Goal: Task Accomplishment & Management: Manage account settings

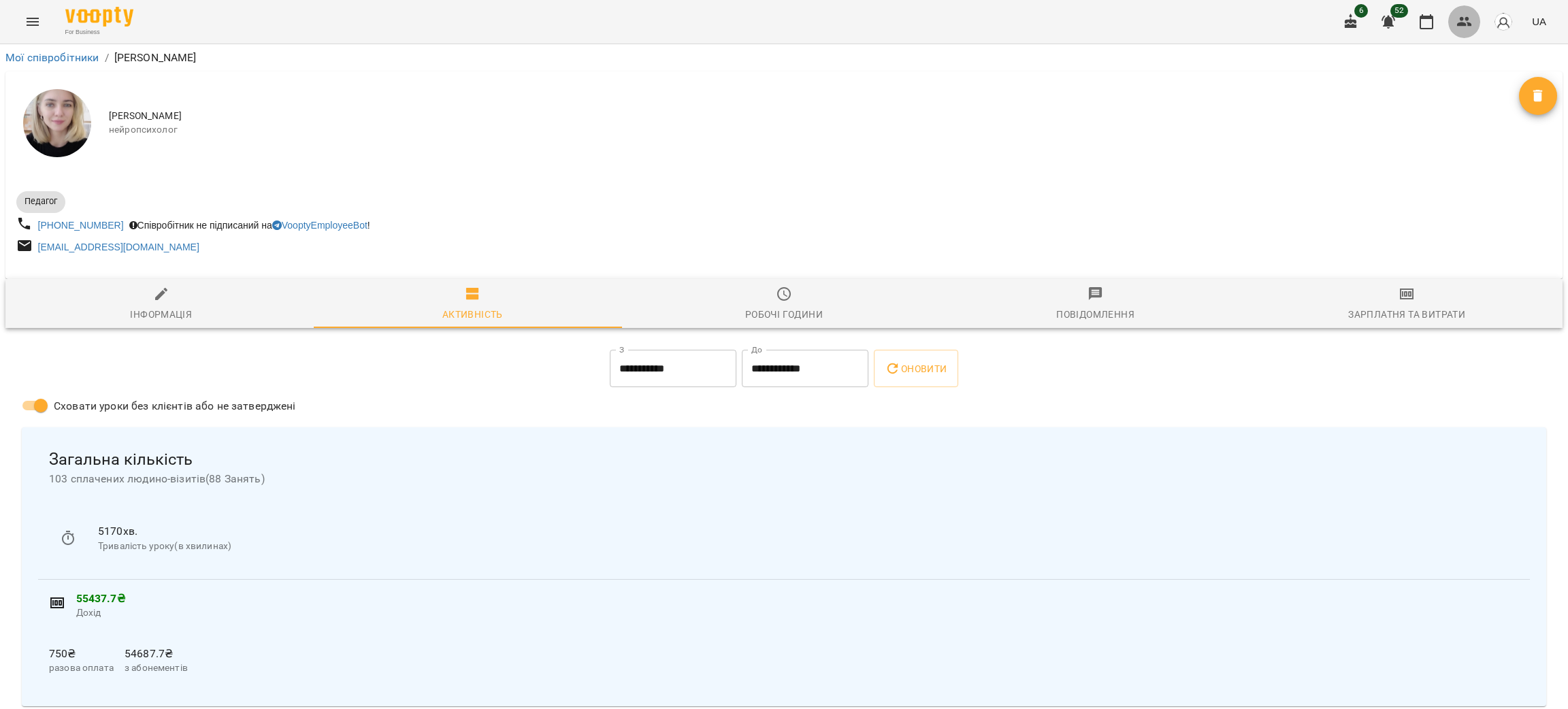
click at [1464, 22] on icon "button" at bounding box center [1464, 21] width 16 height 16
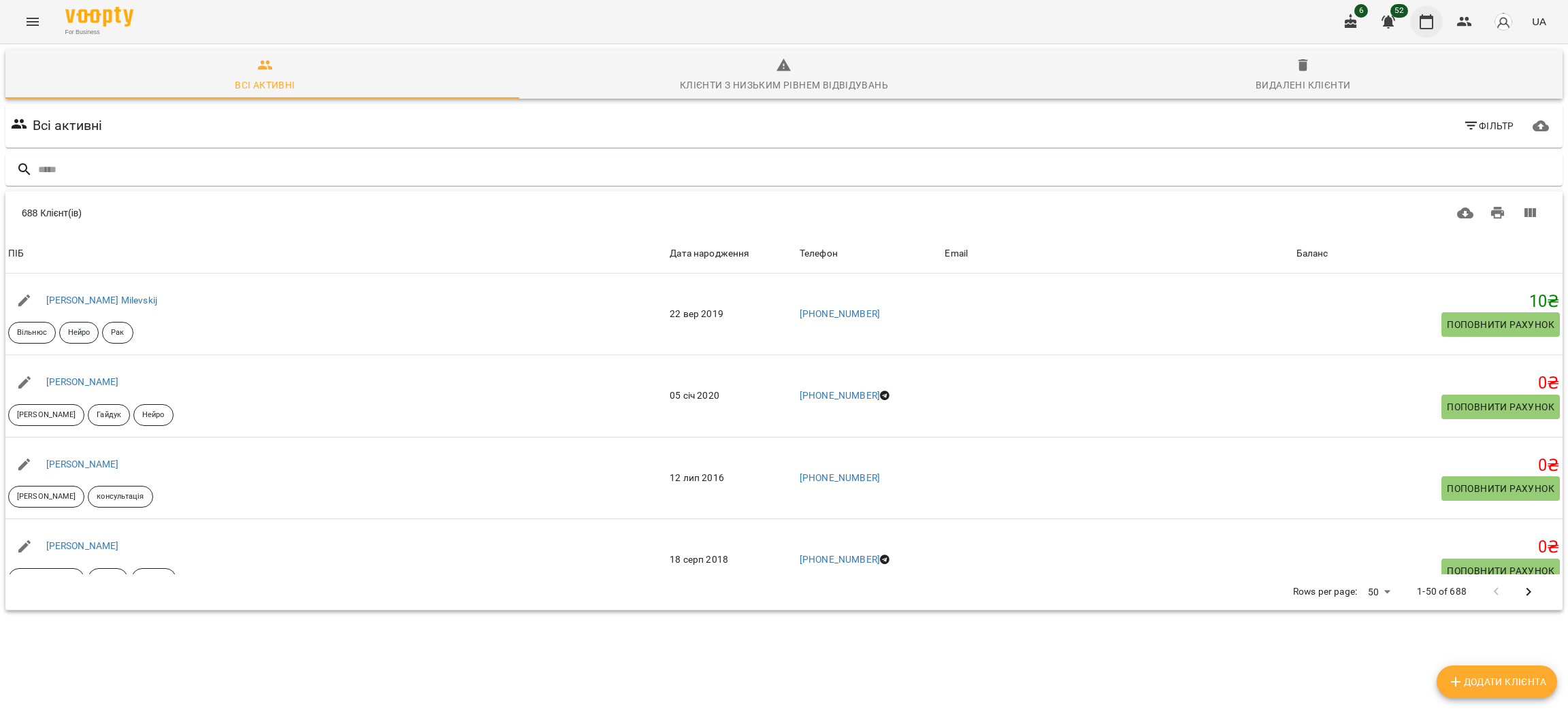
click at [1424, 24] on icon "button" at bounding box center [1426, 21] width 16 height 16
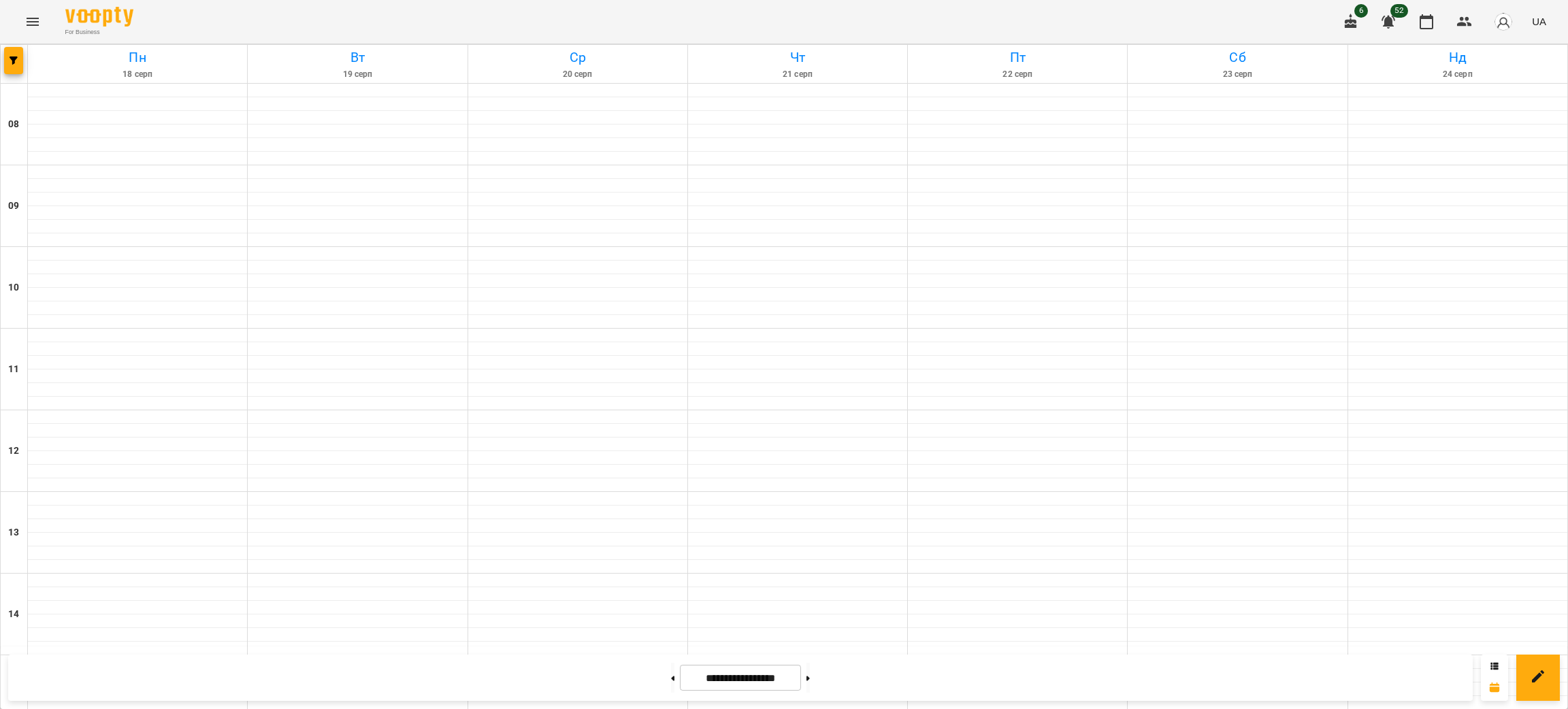
scroll to position [579, 0]
click at [15, 50] on button "button" at bounding box center [13, 60] width 19 height 27
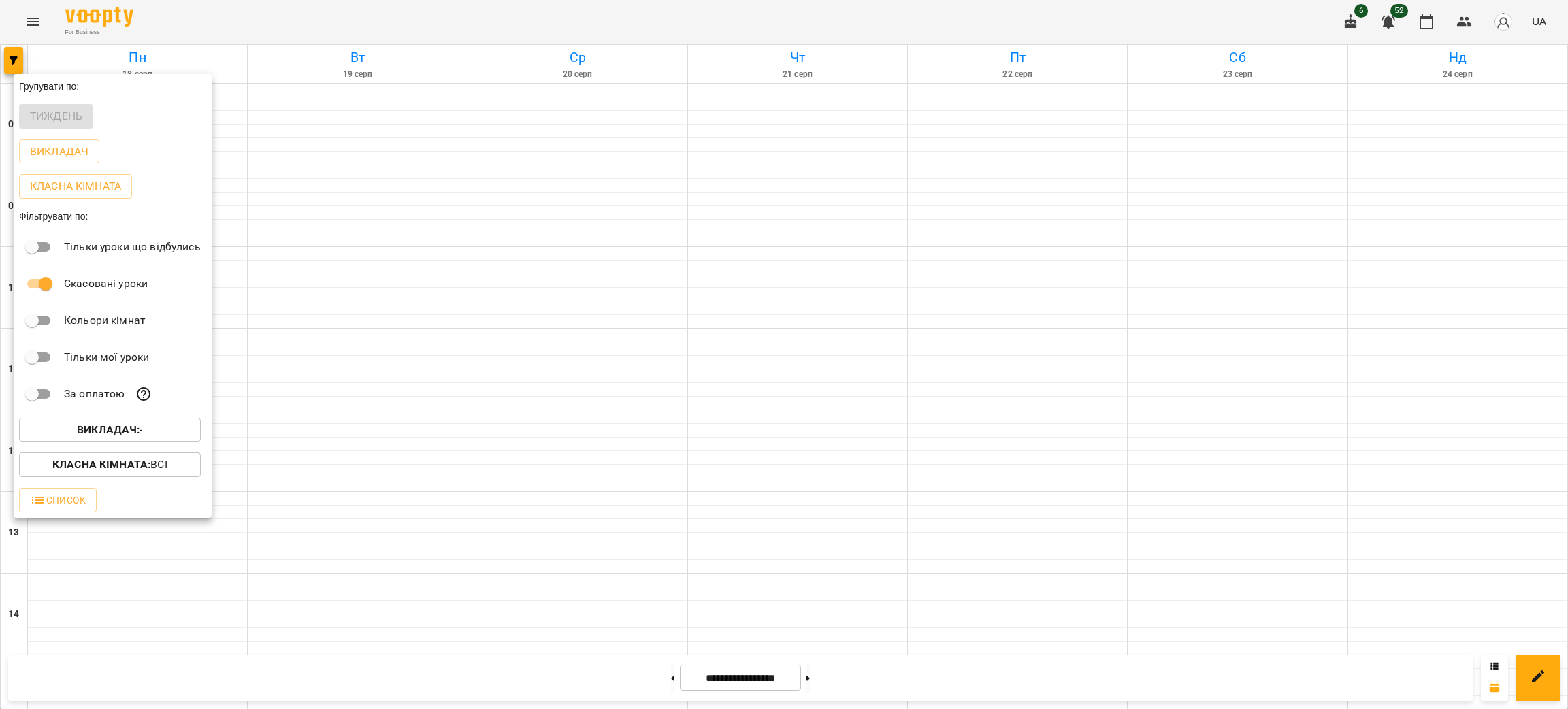
click at [185, 427] on span "Викладач : -" at bounding box center [110, 430] width 160 height 16
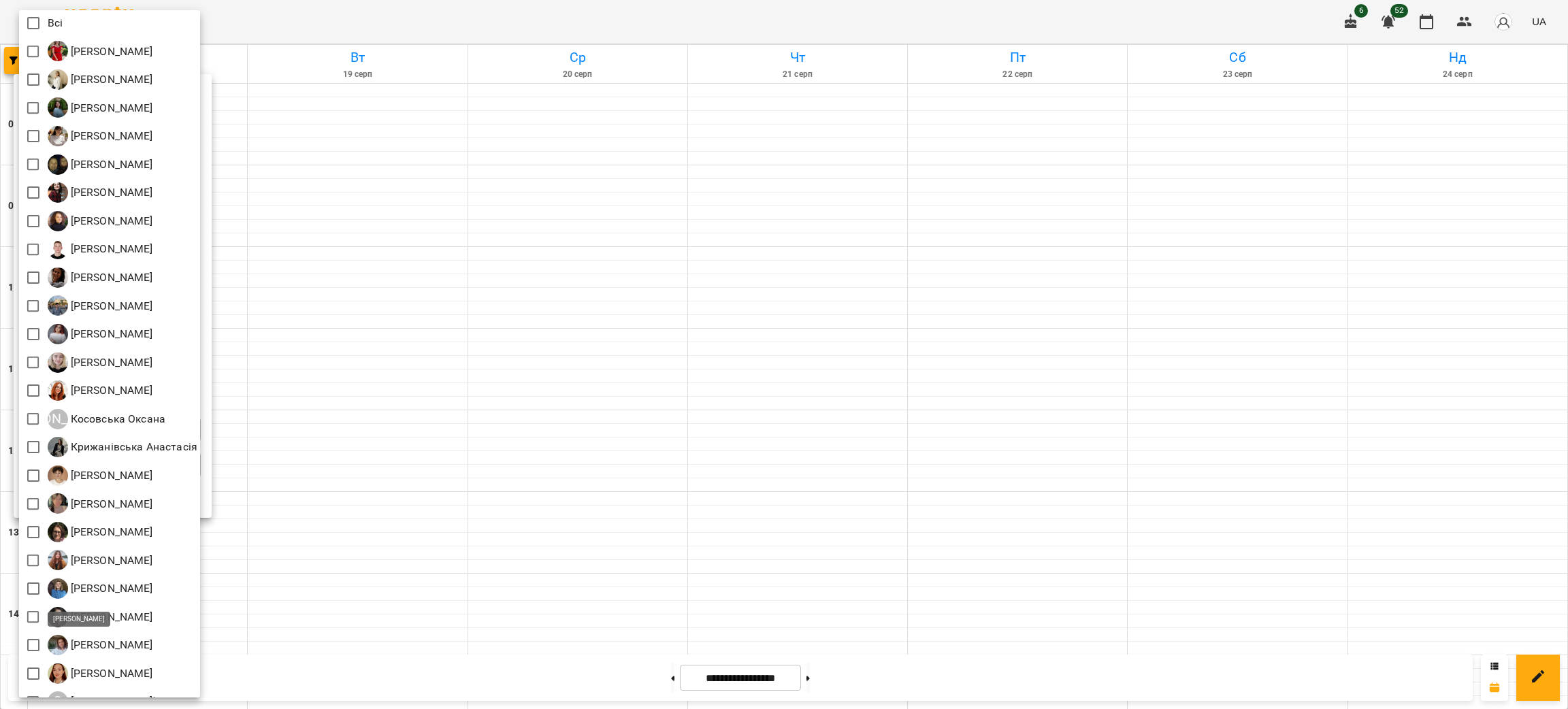
scroll to position [0, 0]
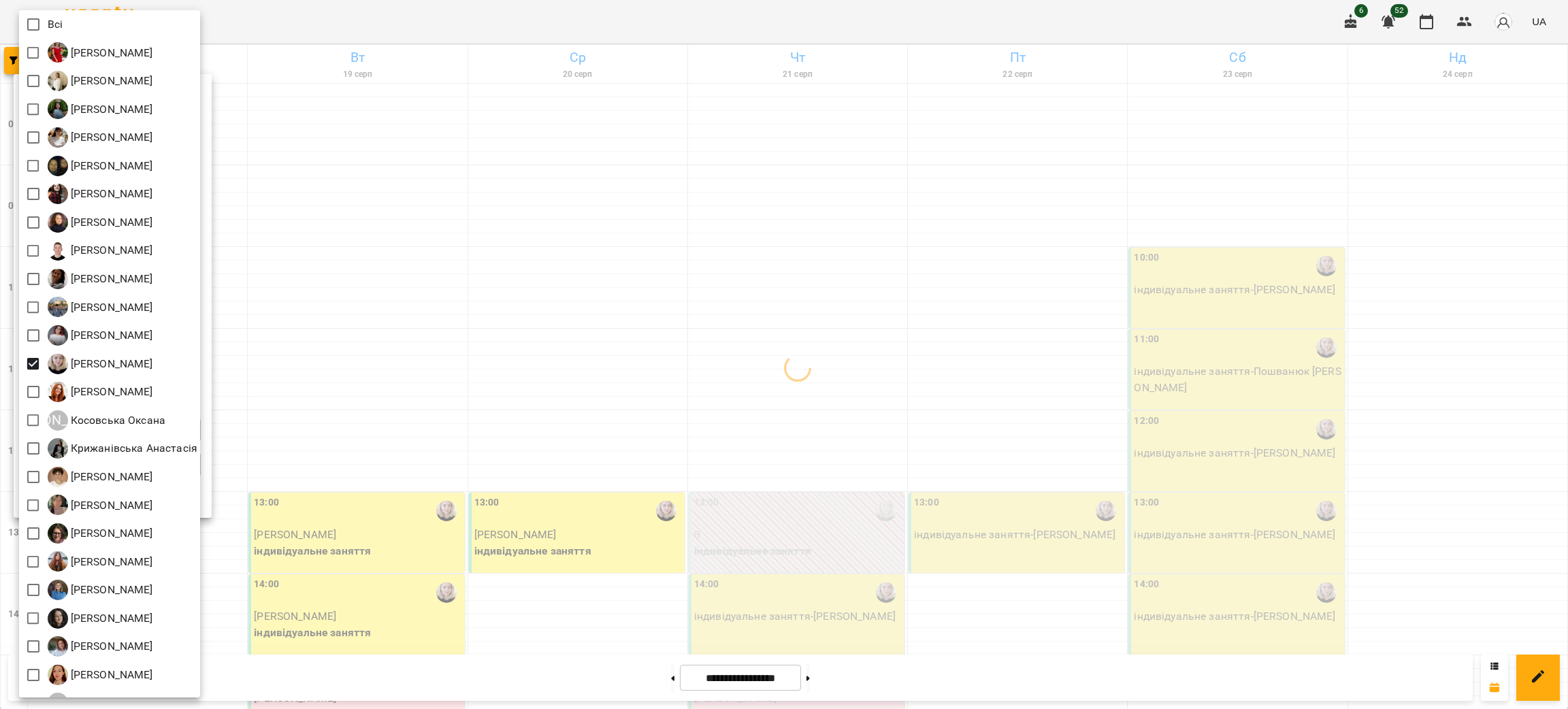
click at [1223, 476] on div at bounding box center [784, 354] width 1568 height 709
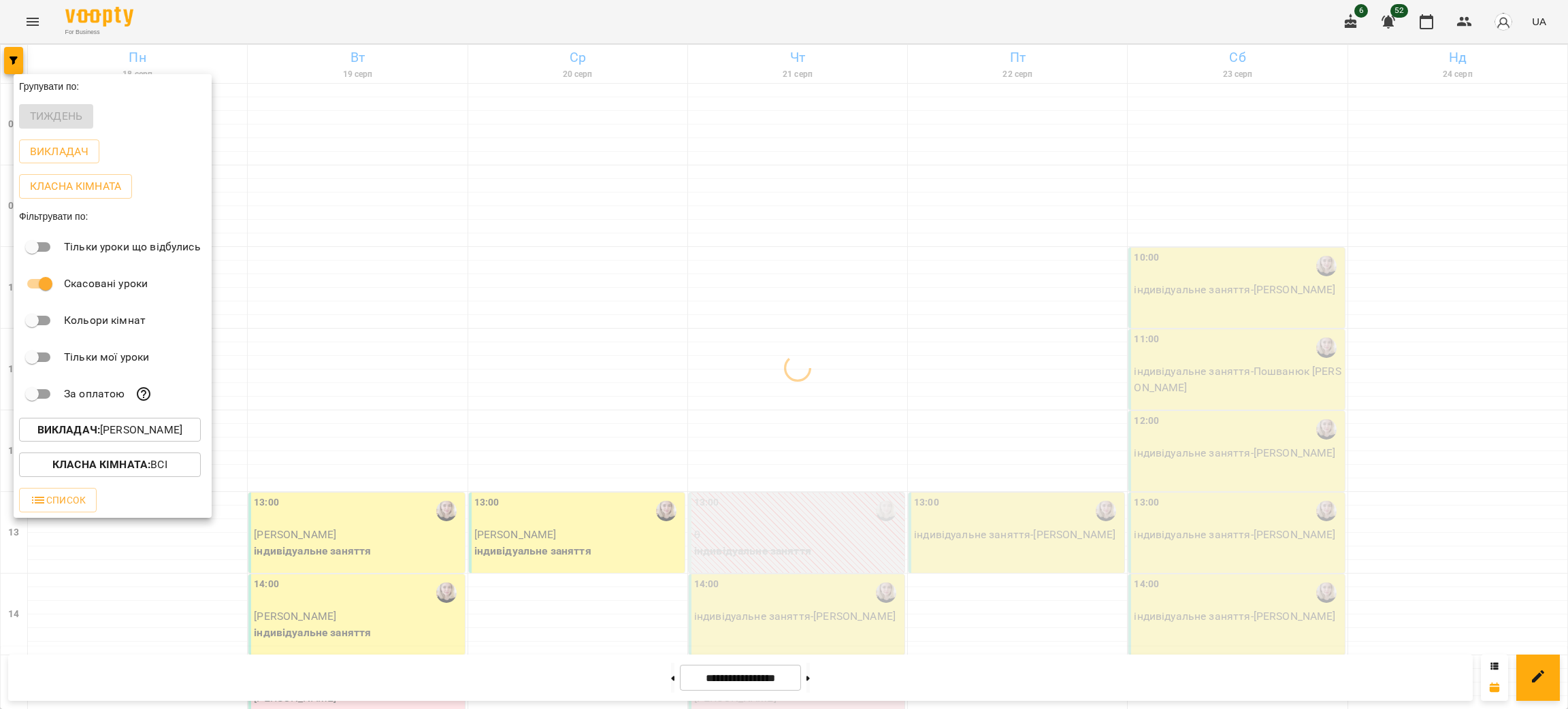
click at [1033, 402] on div at bounding box center [784, 354] width 1568 height 709
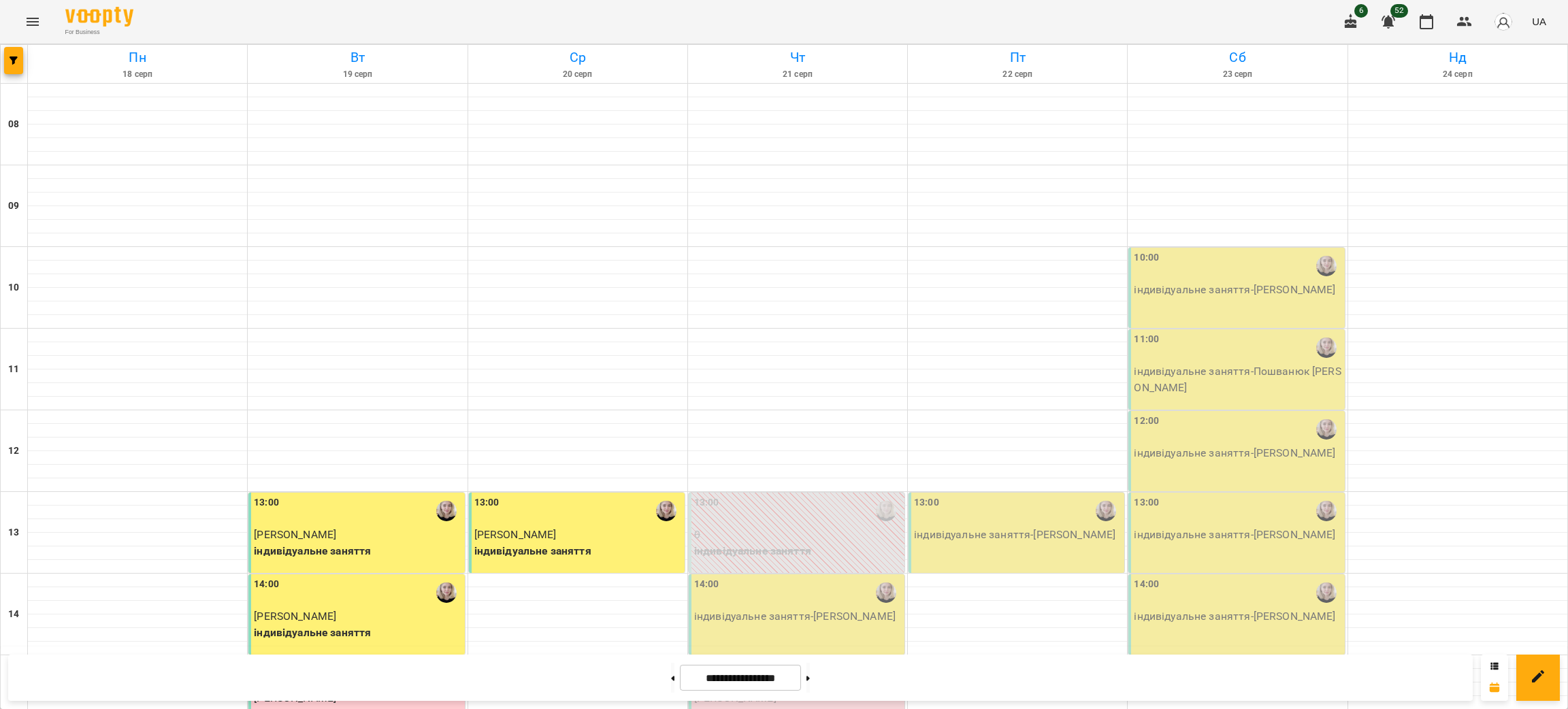
scroll to position [170, 0]
click at [15, 59] on icon "button" at bounding box center [14, 61] width 8 height 8
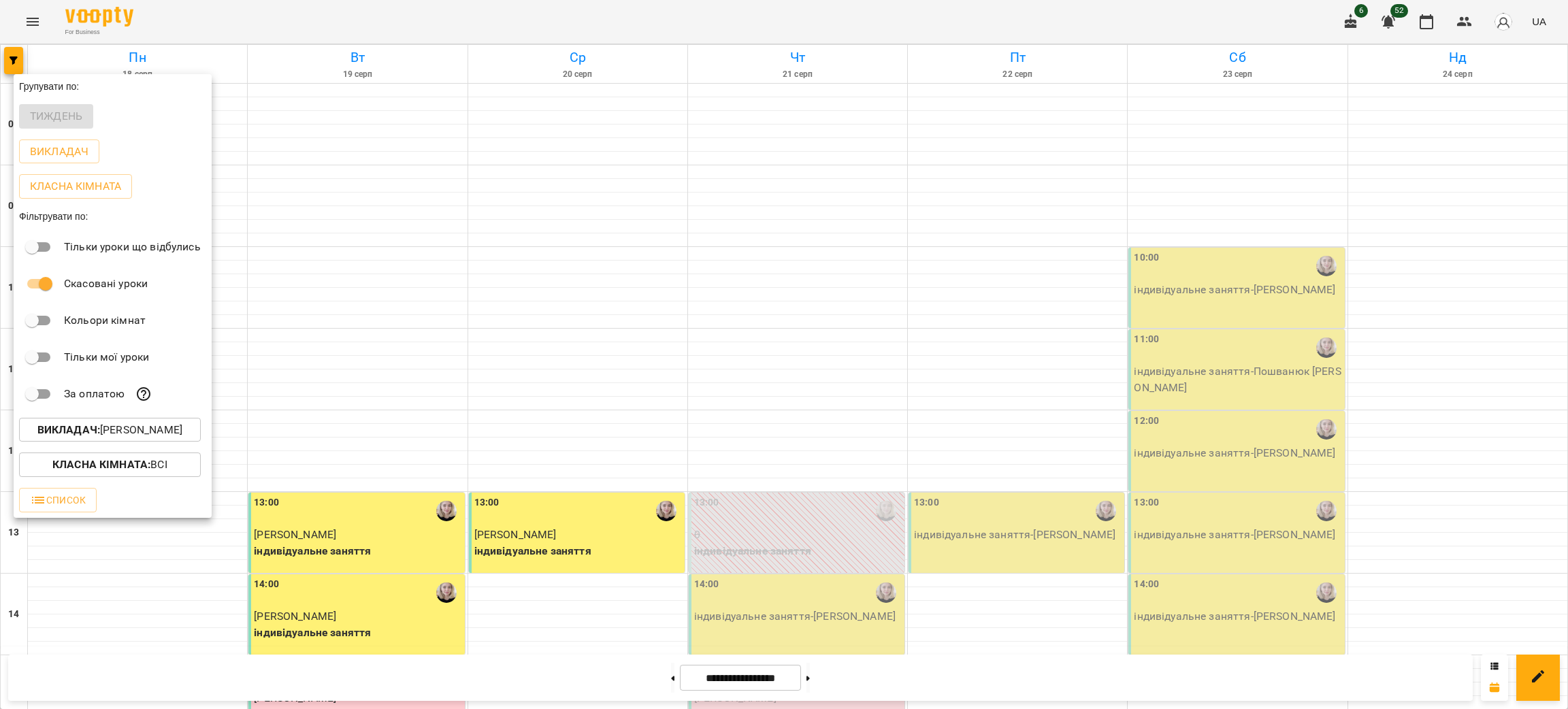
click at [57, 448] on div "Викладач : Кобець Каріна" at bounding box center [112, 430] width 198 height 36
click at [59, 430] on b "Викладач :" at bounding box center [68, 430] width 62 height 13
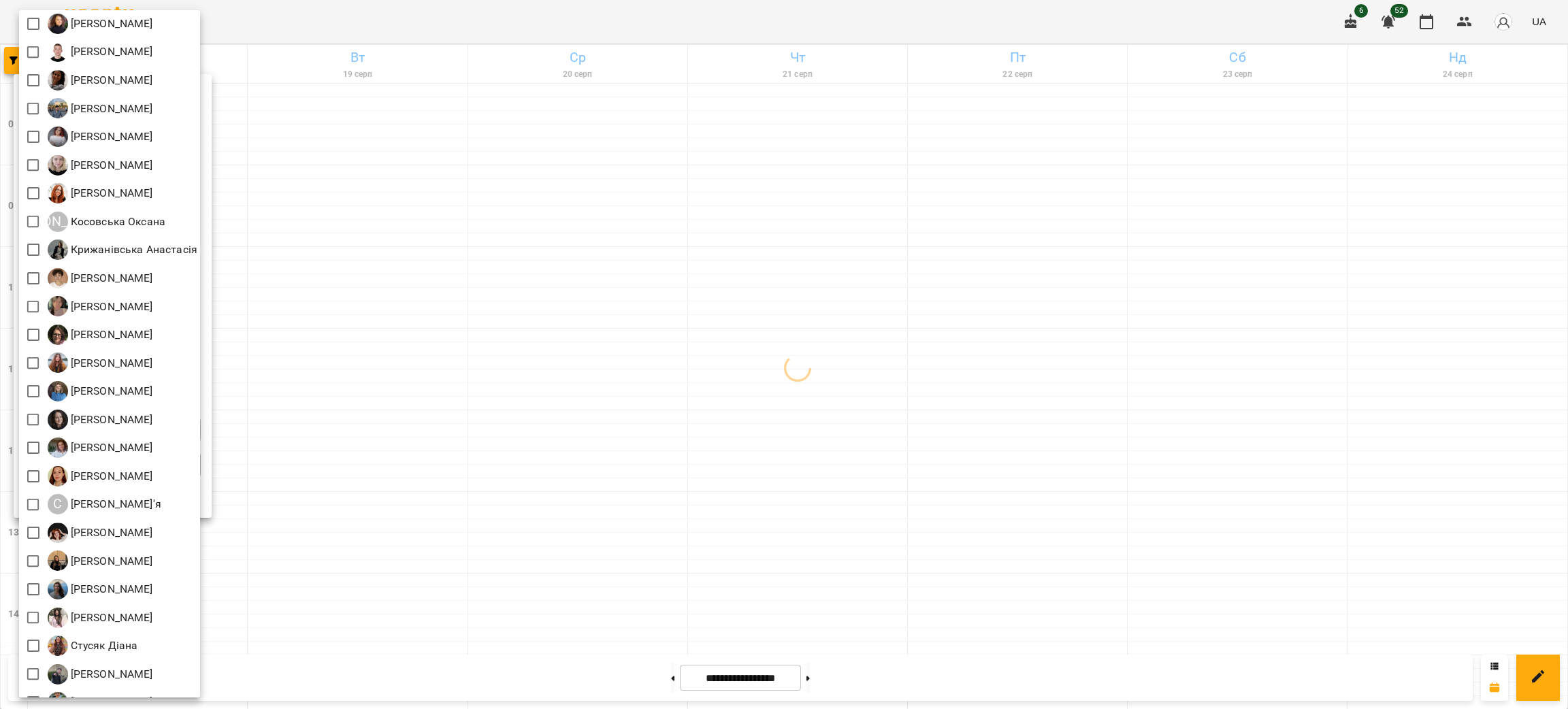
scroll to position [219, 0]
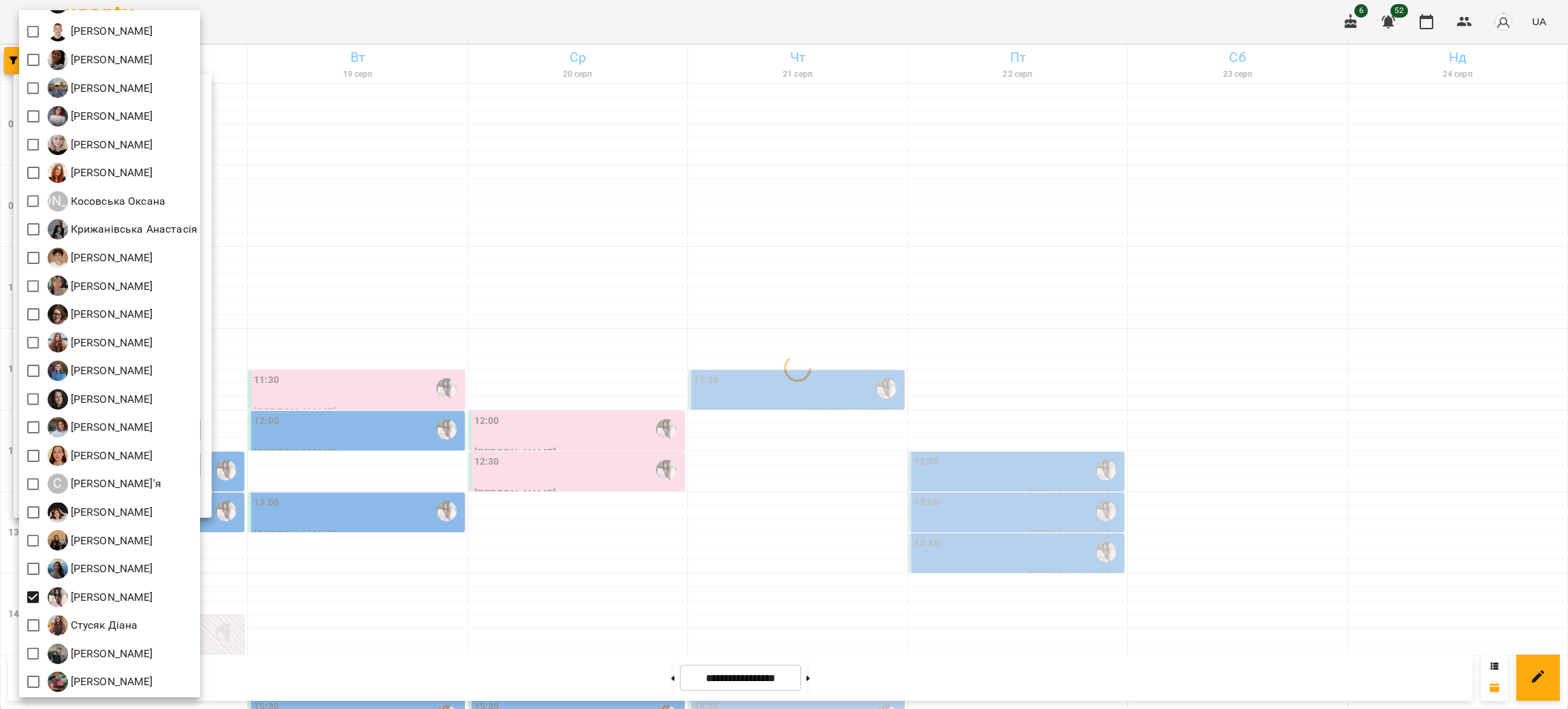
click at [666, 479] on div at bounding box center [784, 354] width 1568 height 709
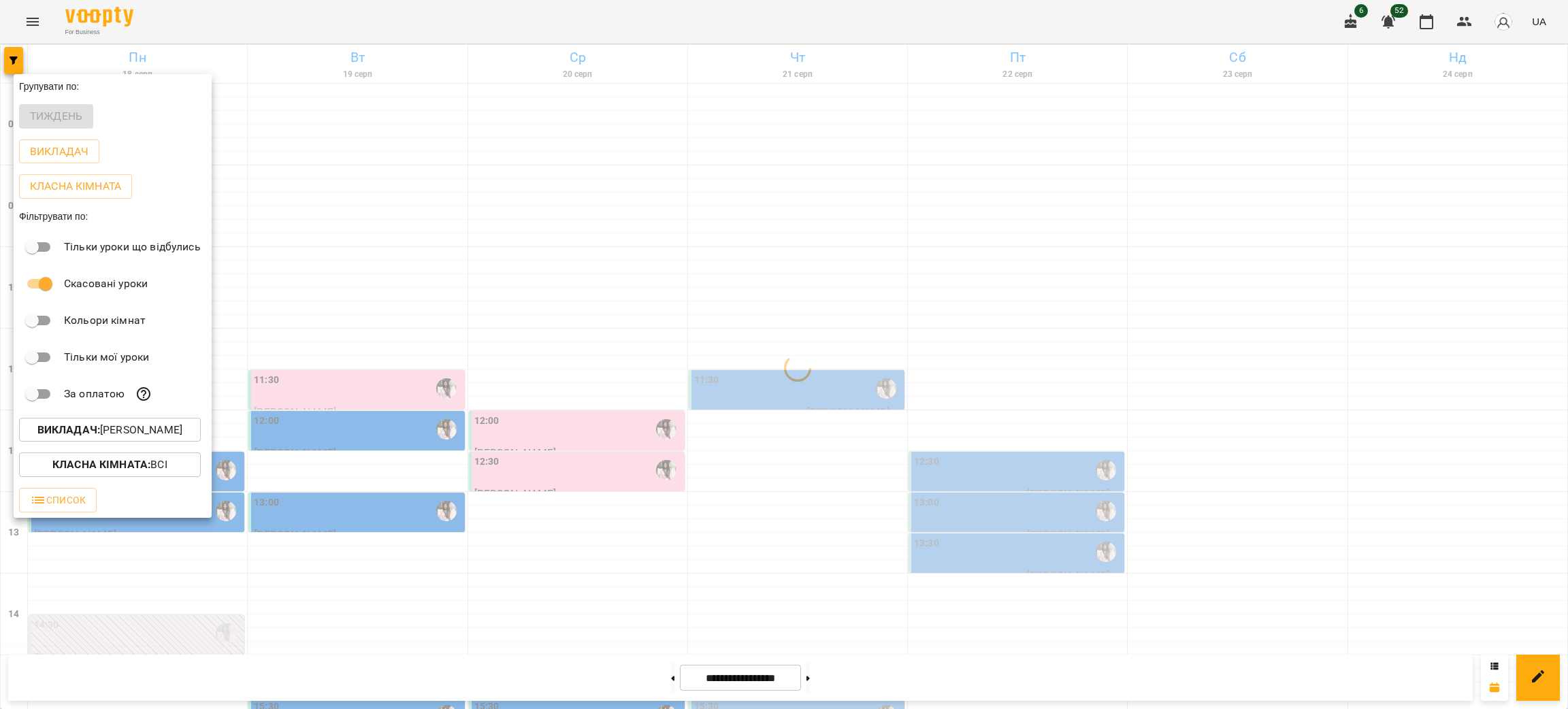
click at [666, 479] on div at bounding box center [784, 354] width 1568 height 709
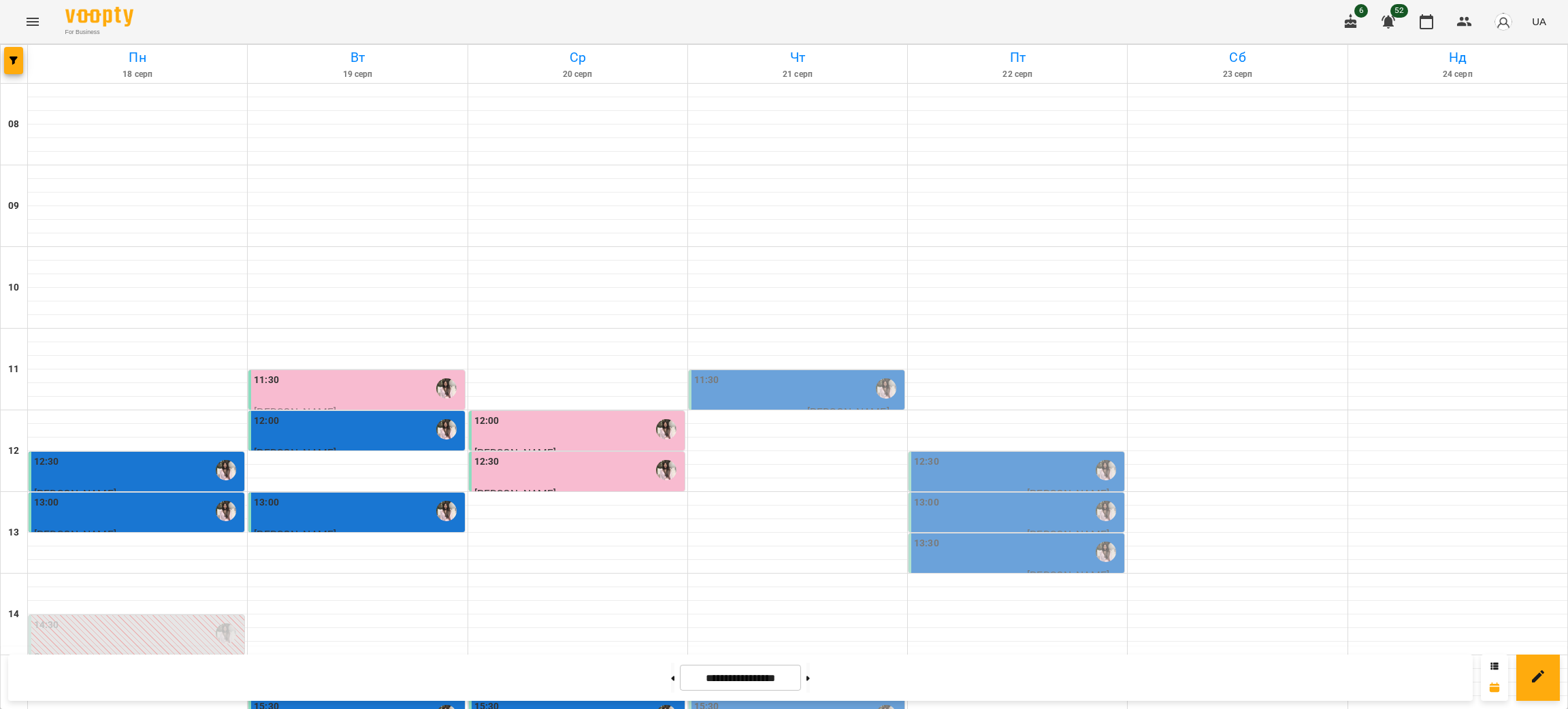
scroll to position [579, 0]
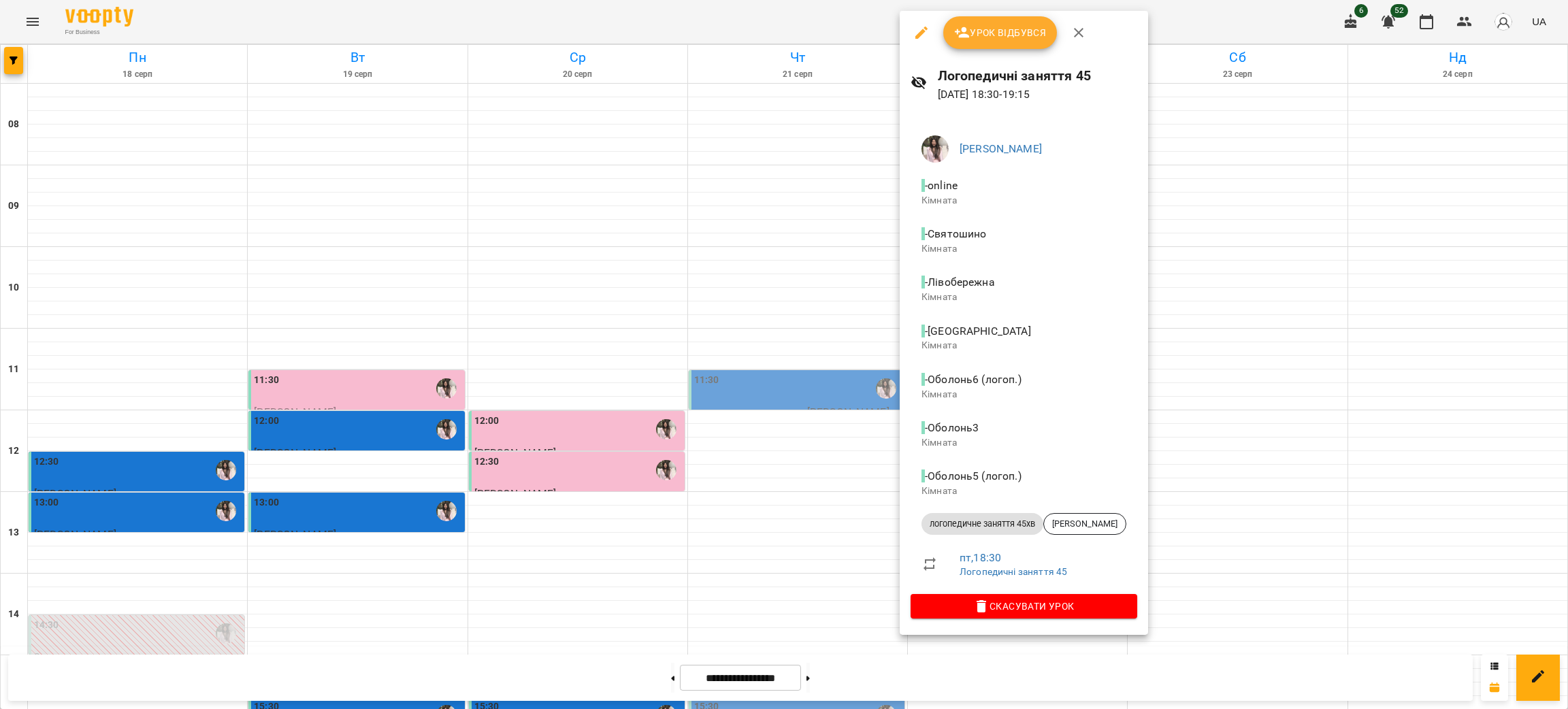
click at [522, 412] on div at bounding box center [784, 354] width 1568 height 709
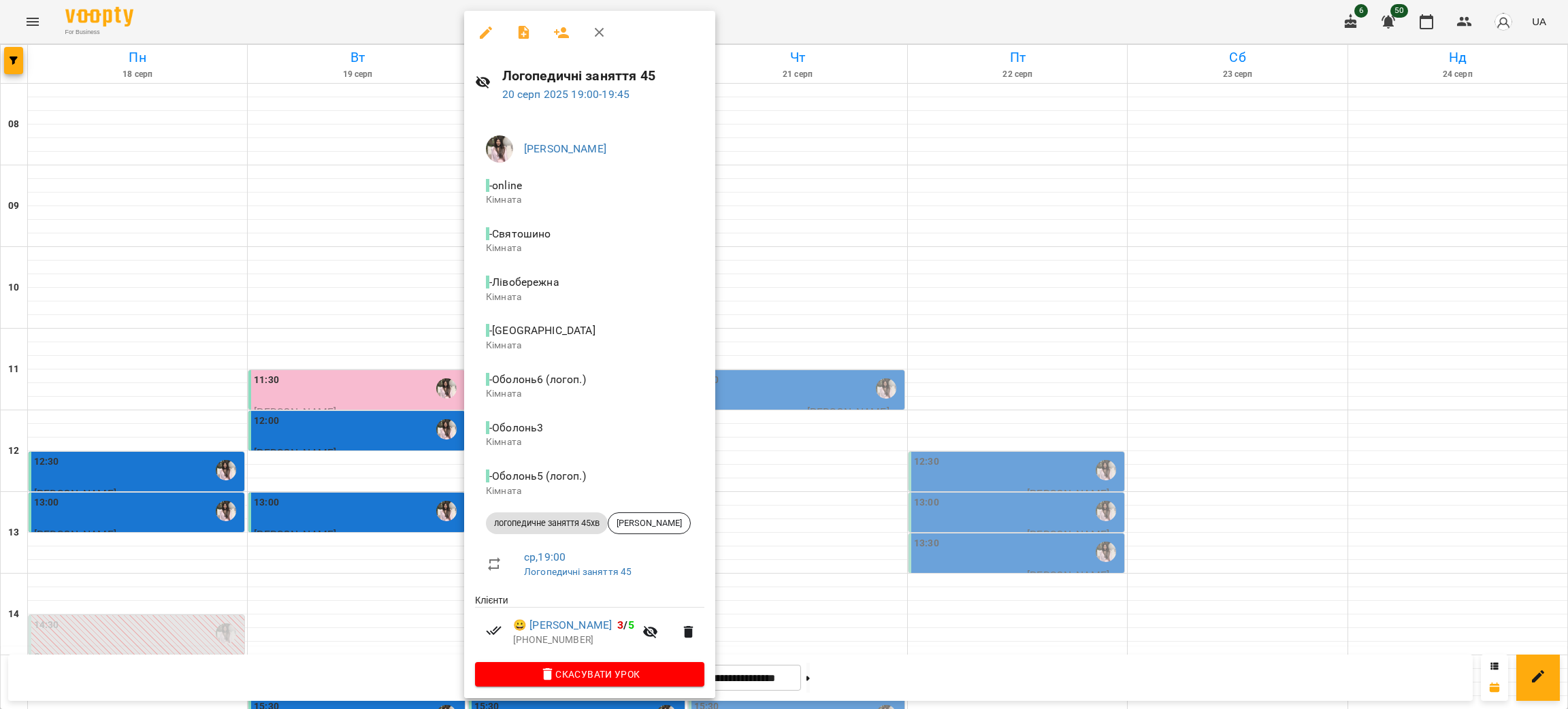
click at [325, 286] on div at bounding box center [784, 354] width 1568 height 709
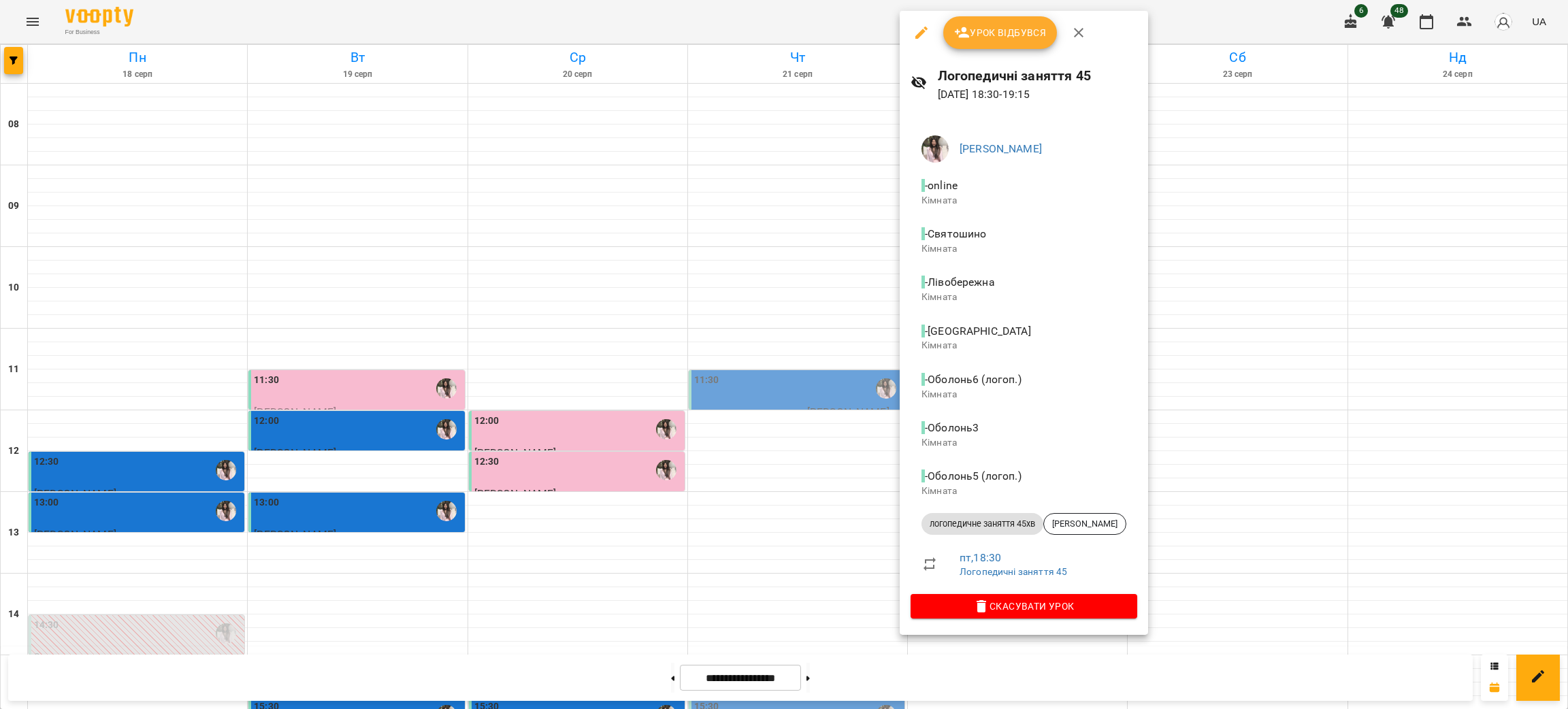
click at [915, 31] on icon "button" at bounding box center [921, 32] width 16 height 16
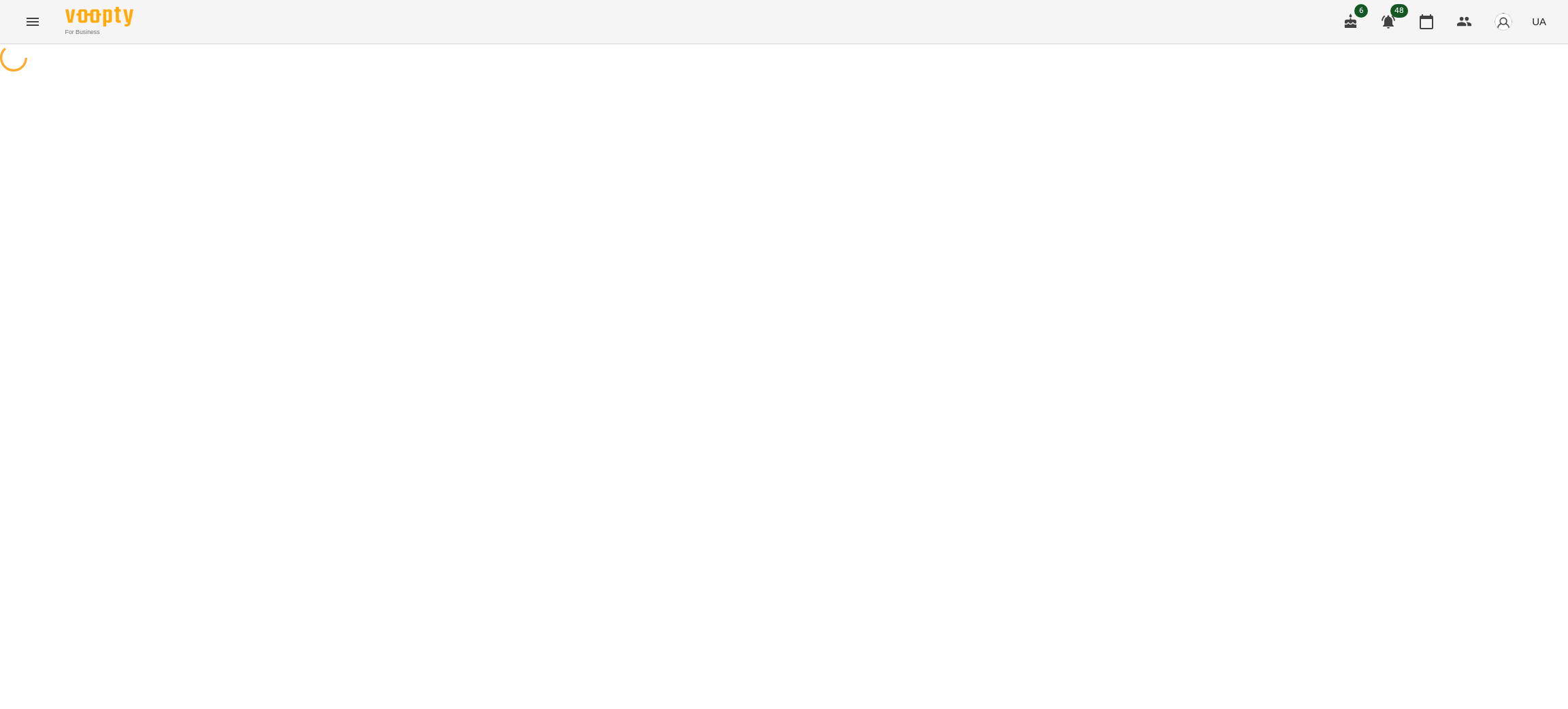
select select "**********"
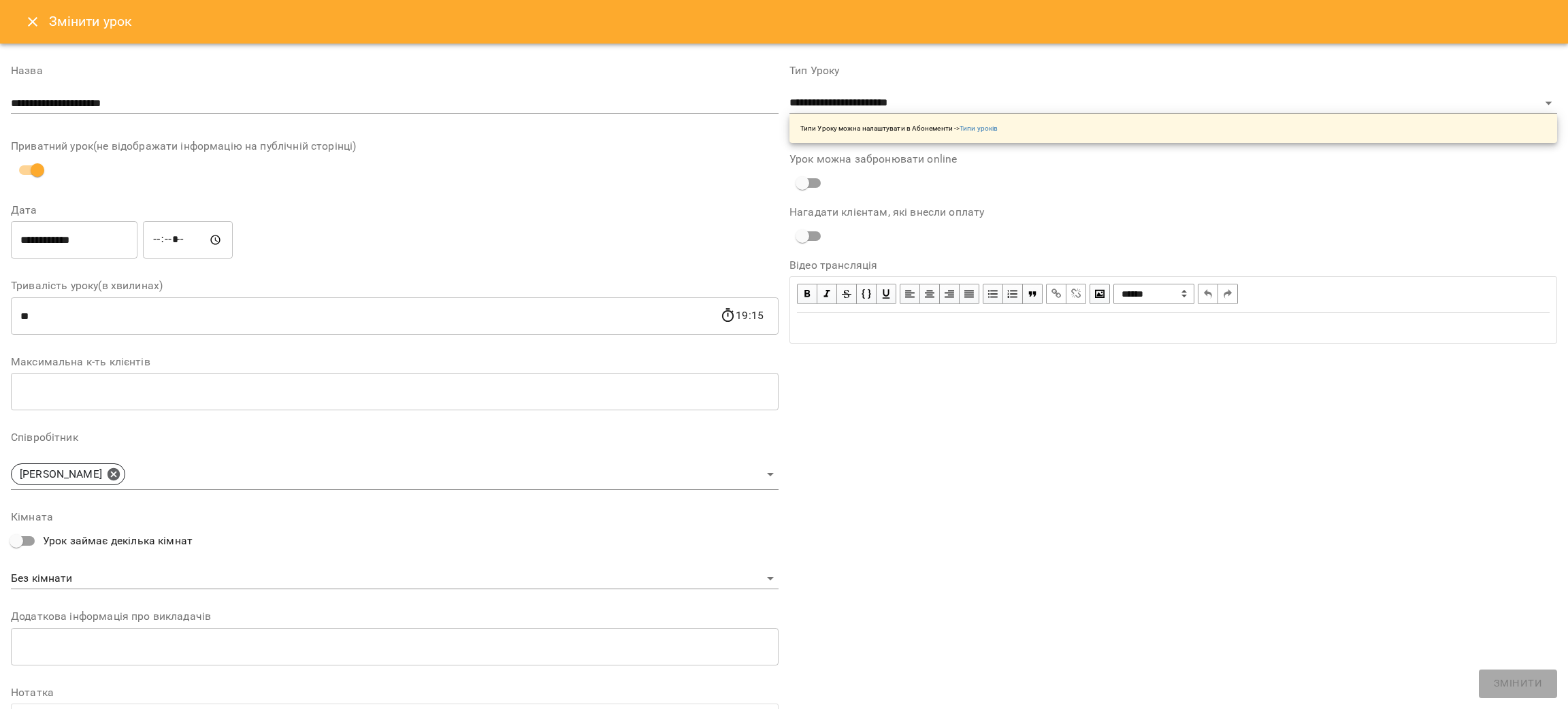
click at [207, 244] on input "*****" at bounding box center [188, 240] width 90 height 38
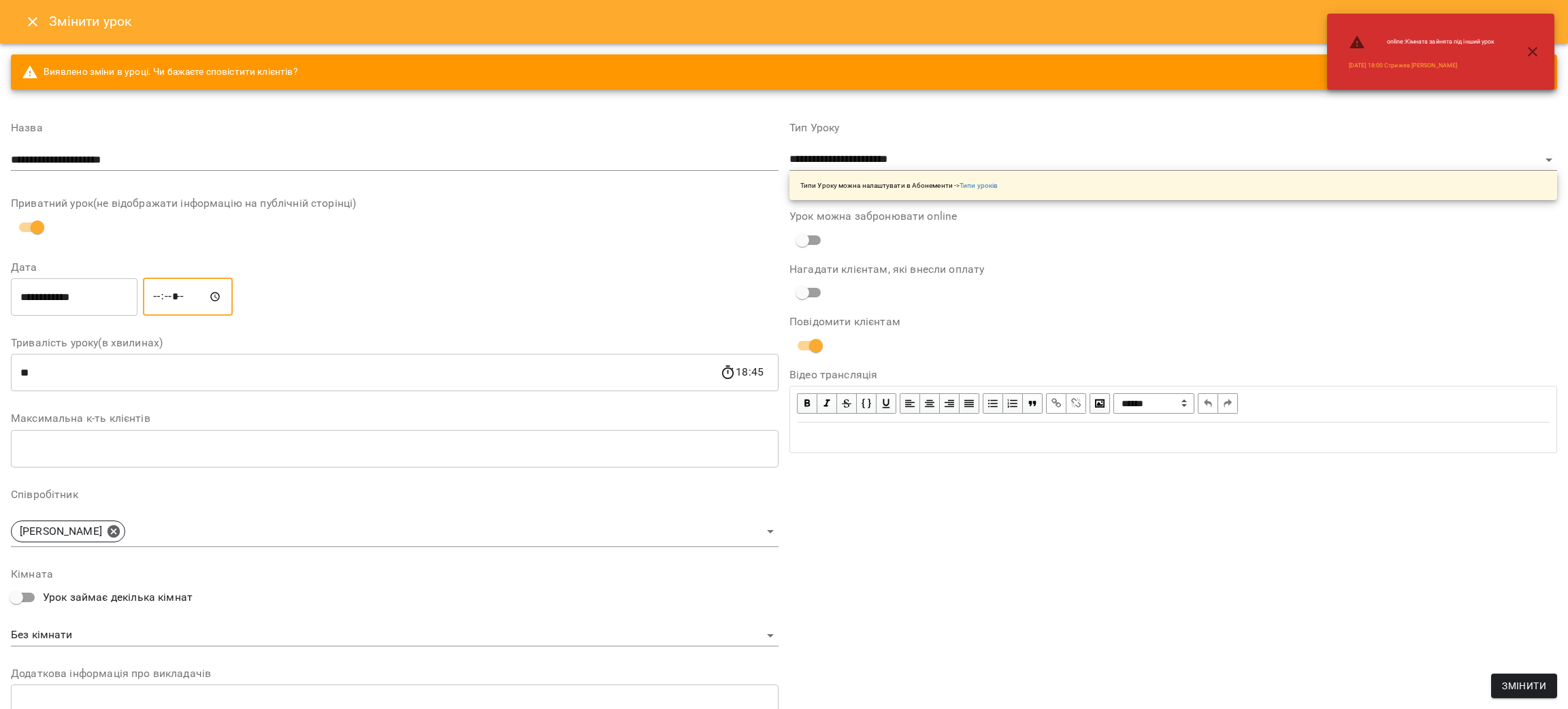
type input "*****"
click at [401, 215] on div "Приватний урок(не відображати інформацію на публічній сторінці)" at bounding box center [395, 219] width 768 height 42
click at [1528, 688] on span "Змінити" at bounding box center [1523, 686] width 44 height 16
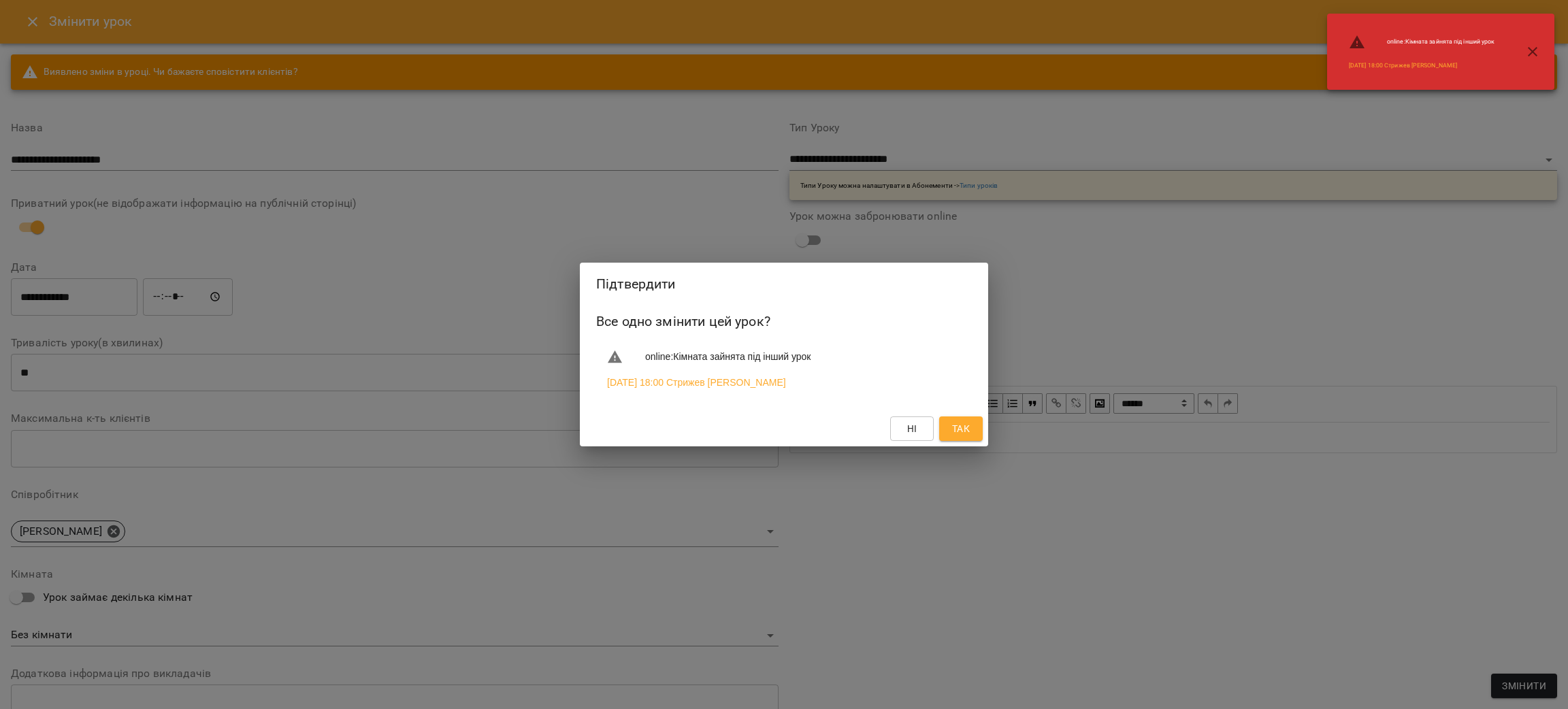
click at [954, 437] on span "Так" at bounding box center [960, 428] width 17 height 16
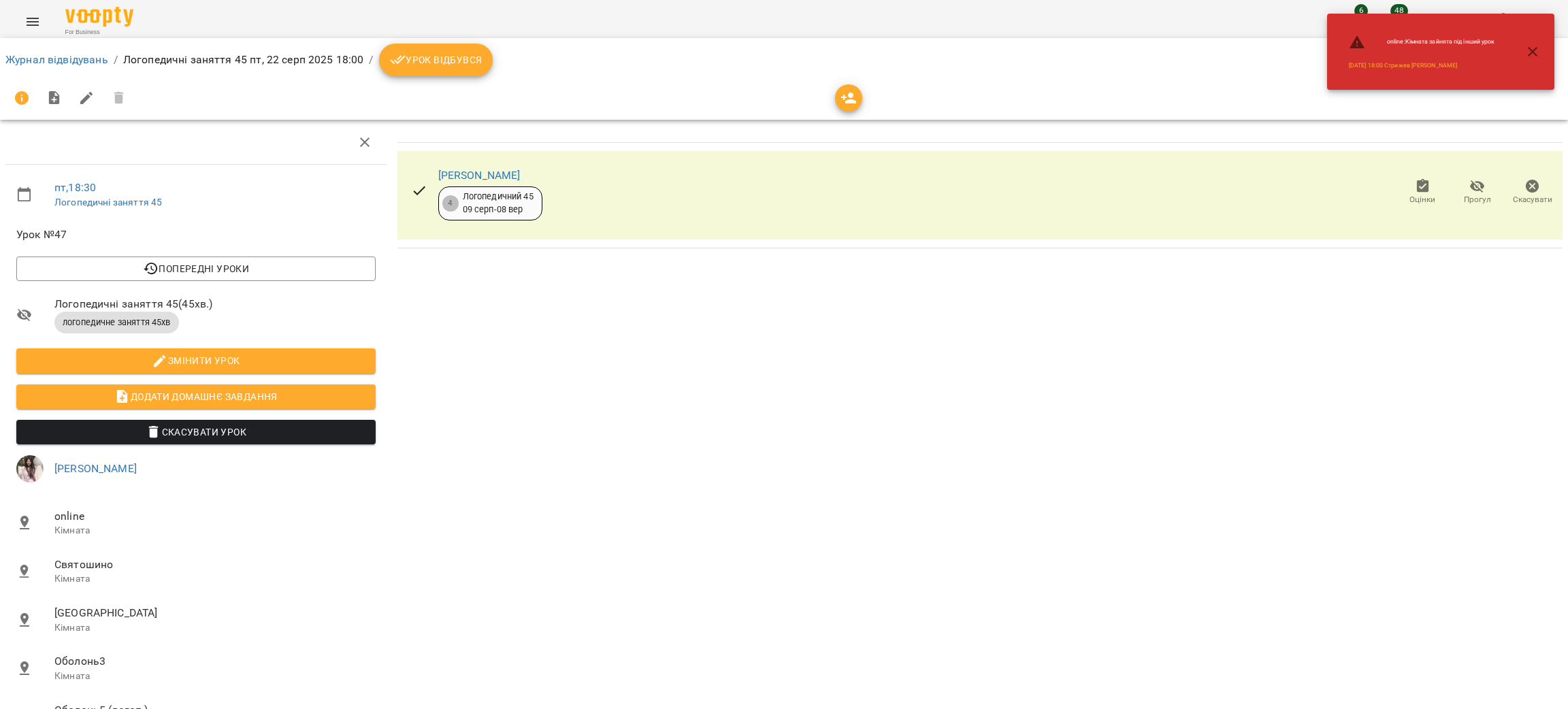
click at [78, 68] on ol "Журнал відвідувань / Логопедичні заняття 45 пт, 22 серп 2025 18:00 / Урок відбу…" at bounding box center [784, 59] width 1557 height 33
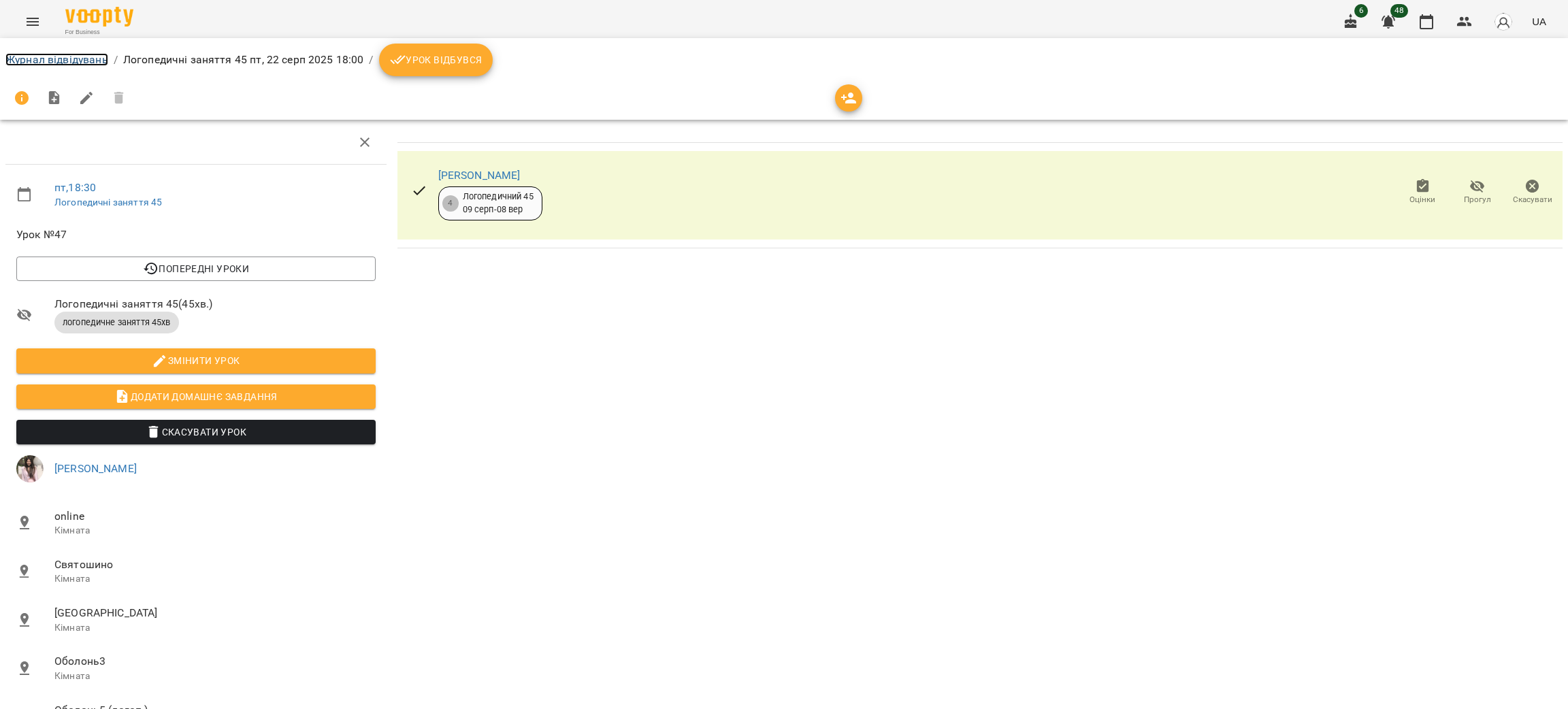
click at [63, 53] on link "Журнал відвідувань" at bounding box center [57, 59] width 103 height 13
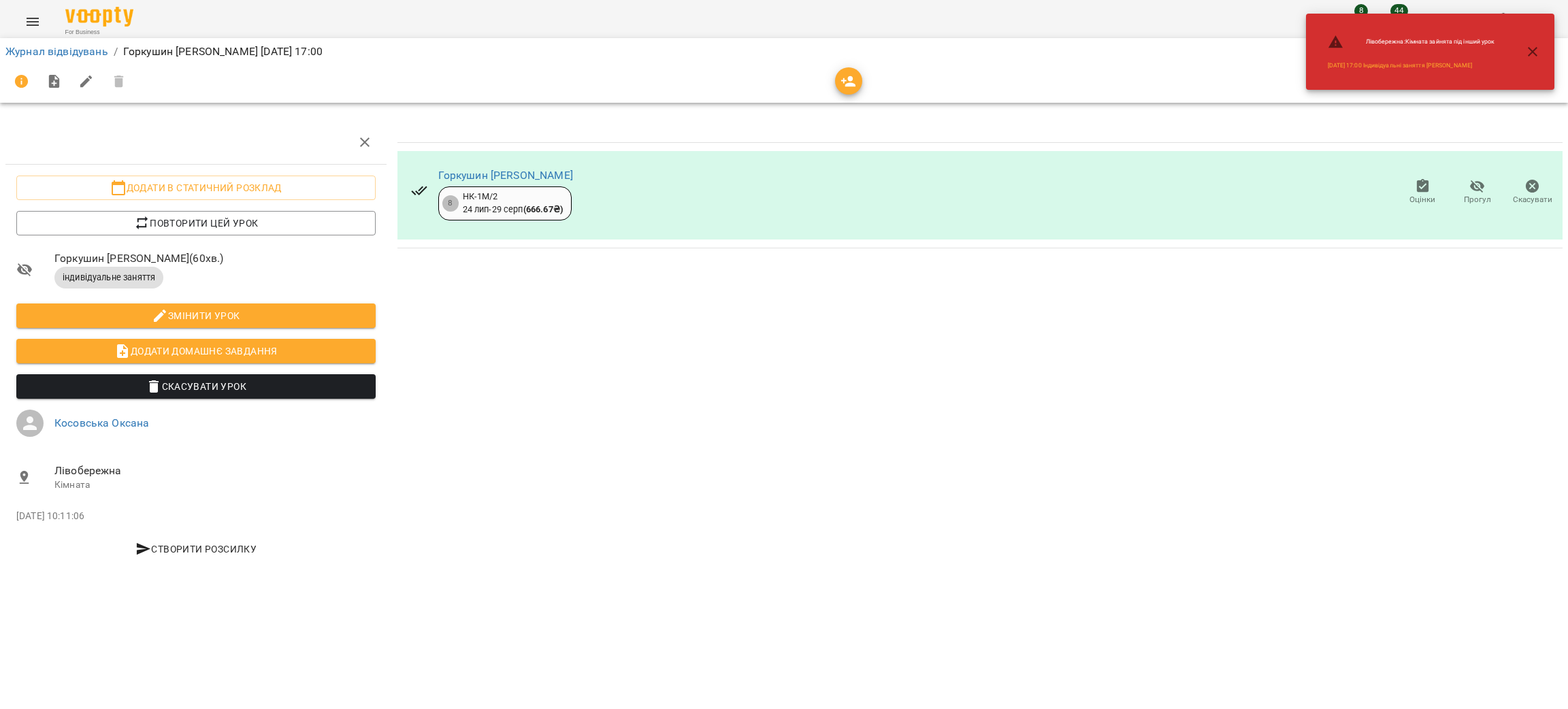
click at [30, 26] on icon "Menu" at bounding box center [32, 21] width 16 height 16
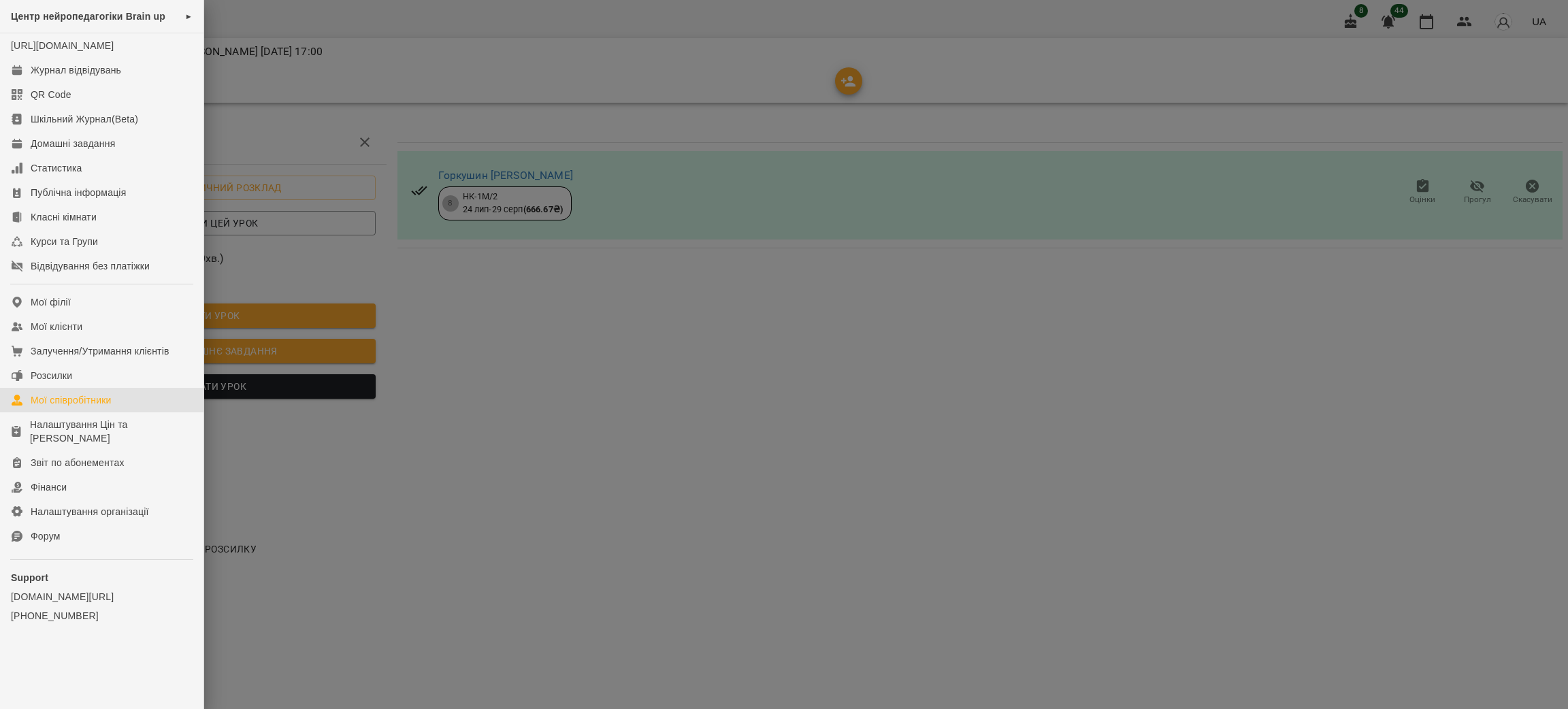
click at [50, 407] on div "Мої співробітники" at bounding box center [71, 400] width 81 height 13
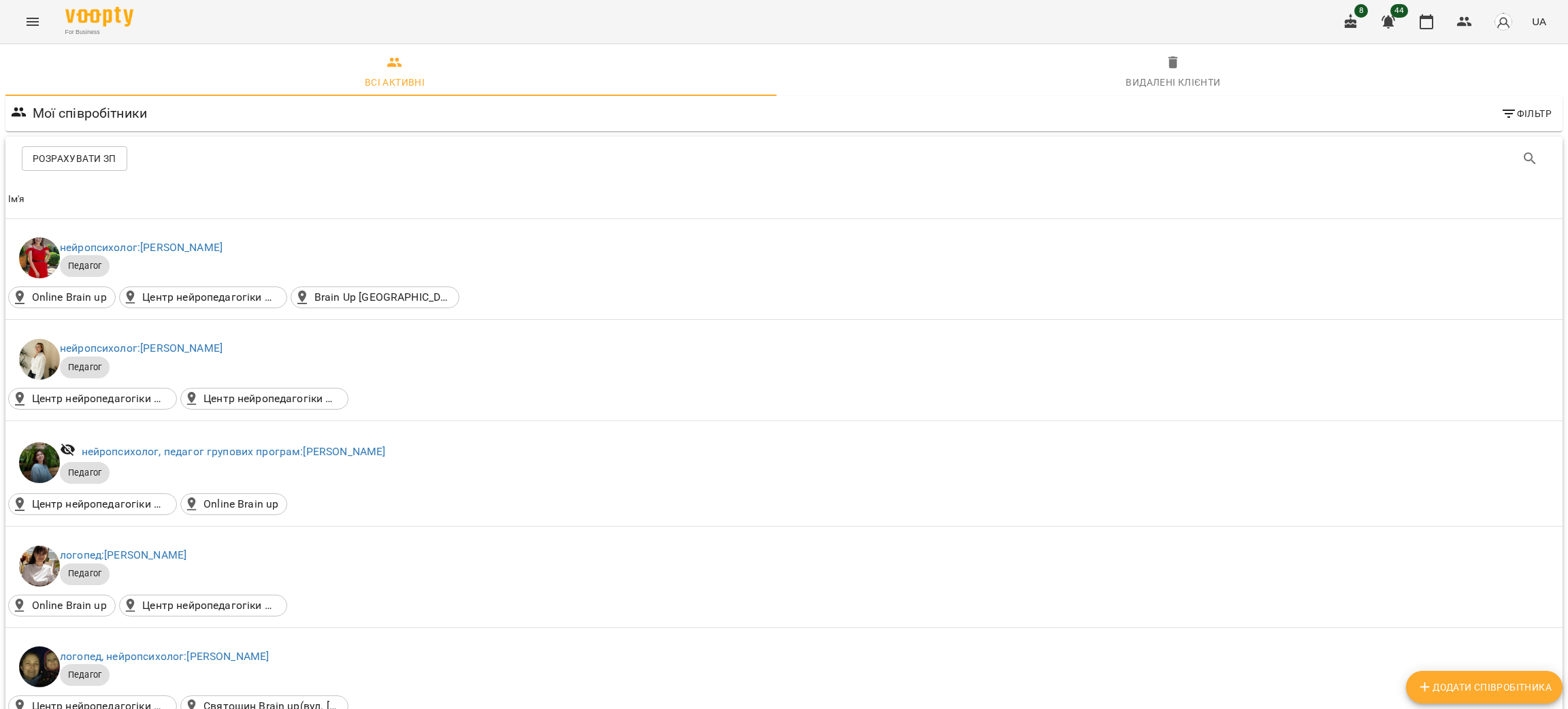
scroll to position [3006, 0]
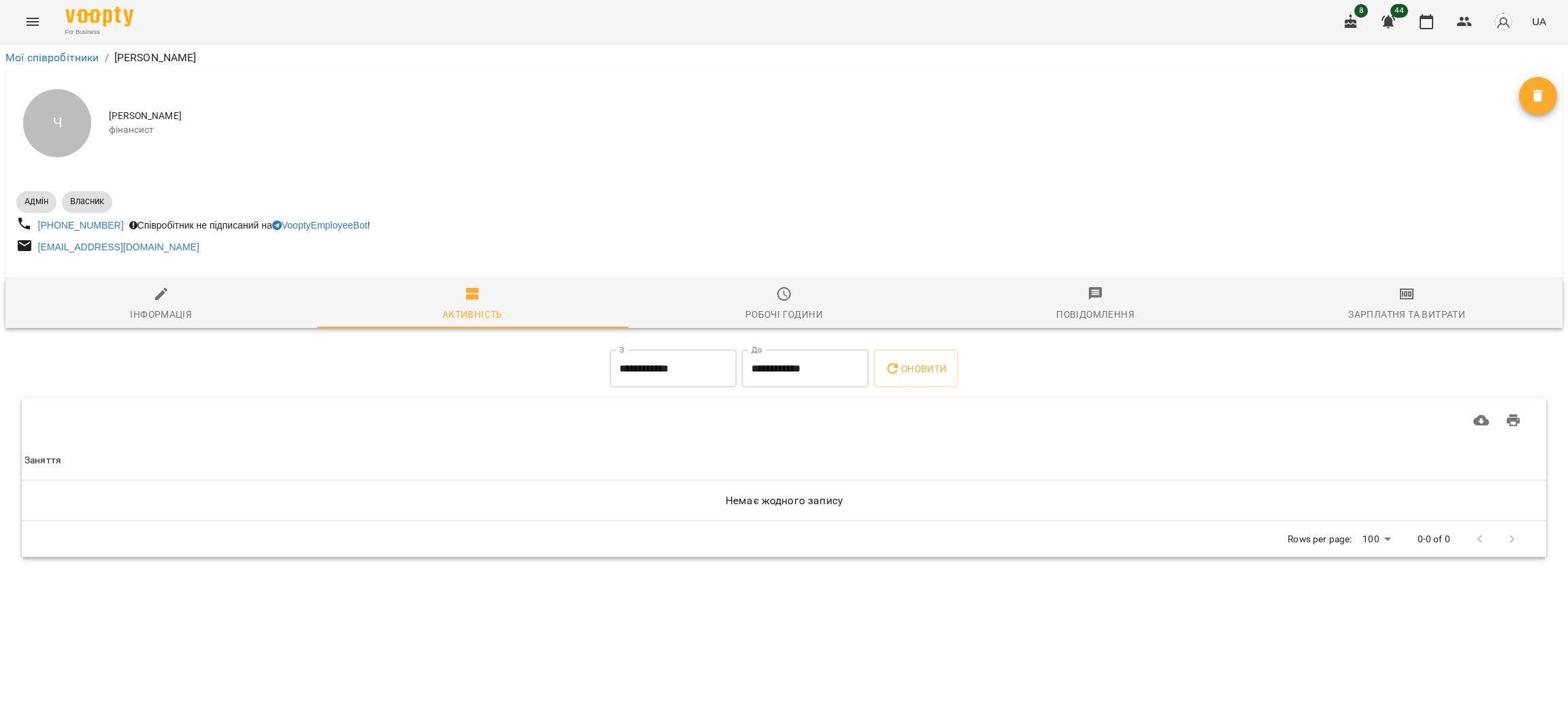
click at [148, 301] on span "Інформація" at bounding box center [161, 304] width 295 height 37
select select "**"
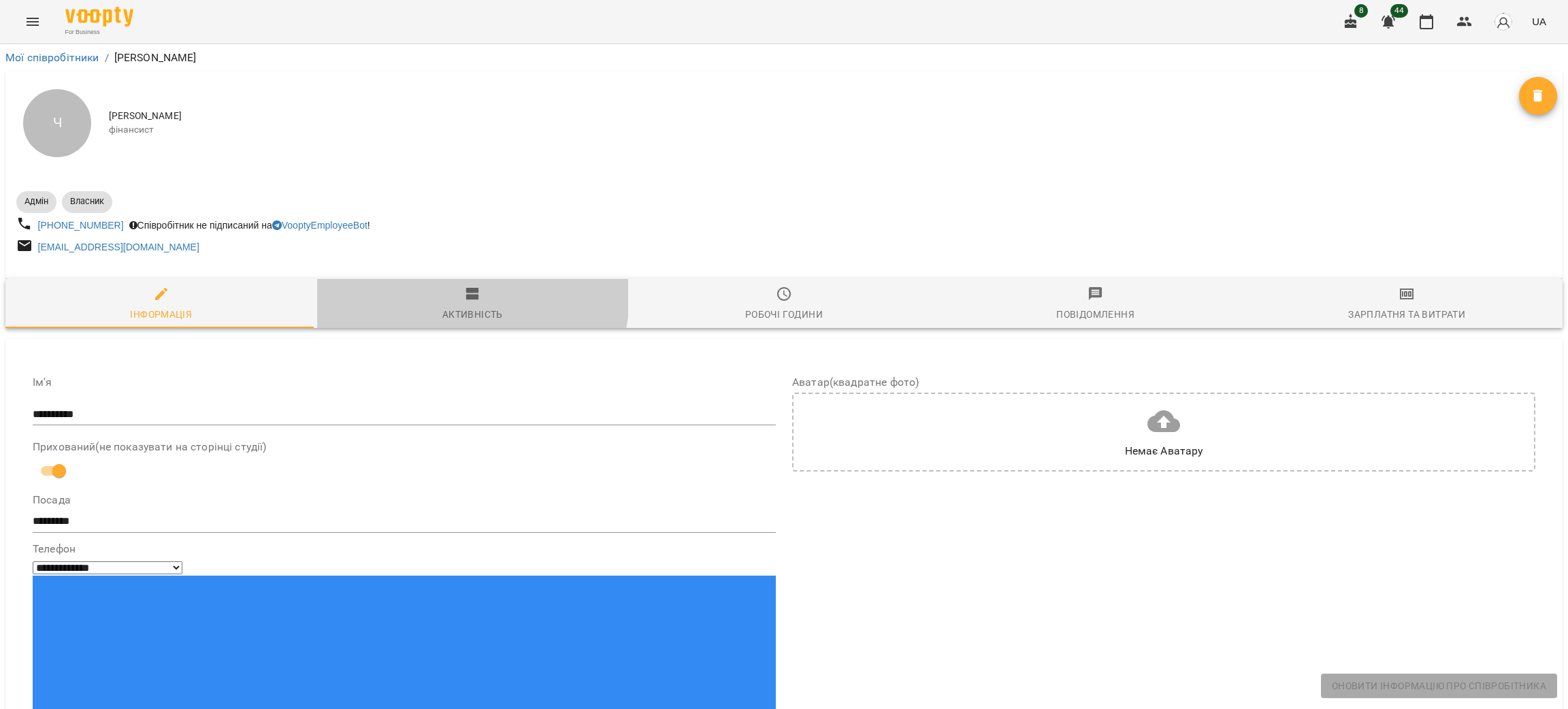
click at [454, 296] on span "Активність" at bounding box center [473, 304] width 295 height 37
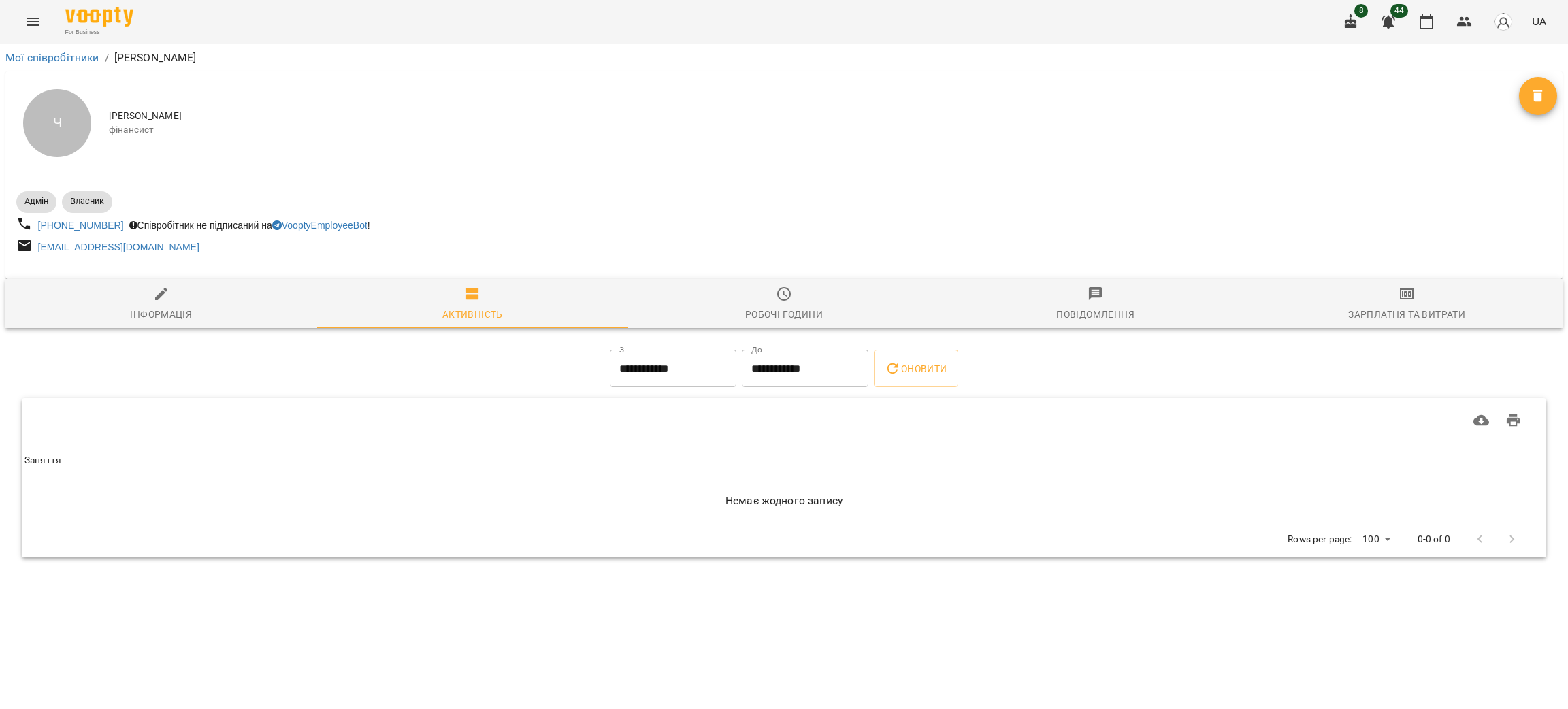
click at [753, 292] on span "Робочі години" at bounding box center [784, 304] width 295 height 37
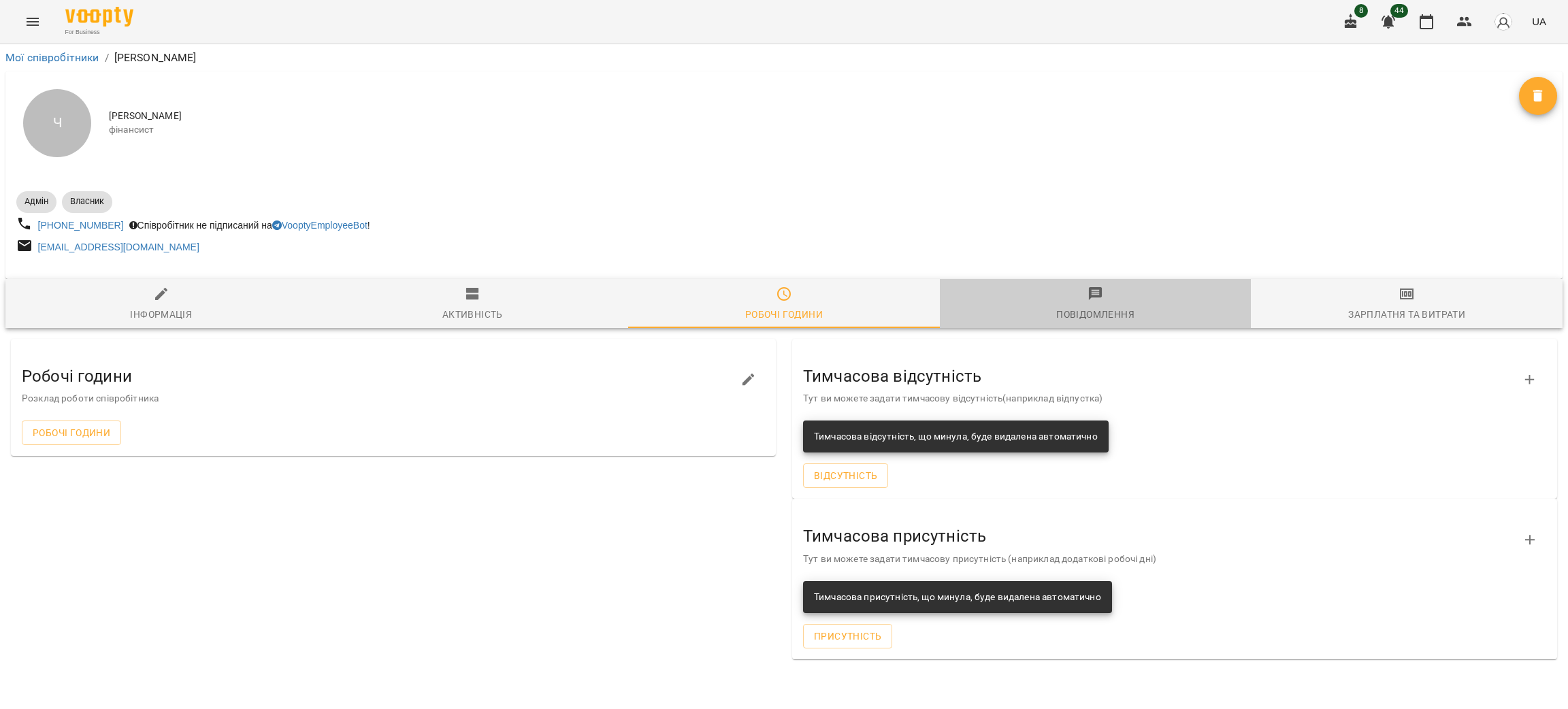
click at [1089, 289] on icon "button" at bounding box center [1095, 293] width 13 height 13
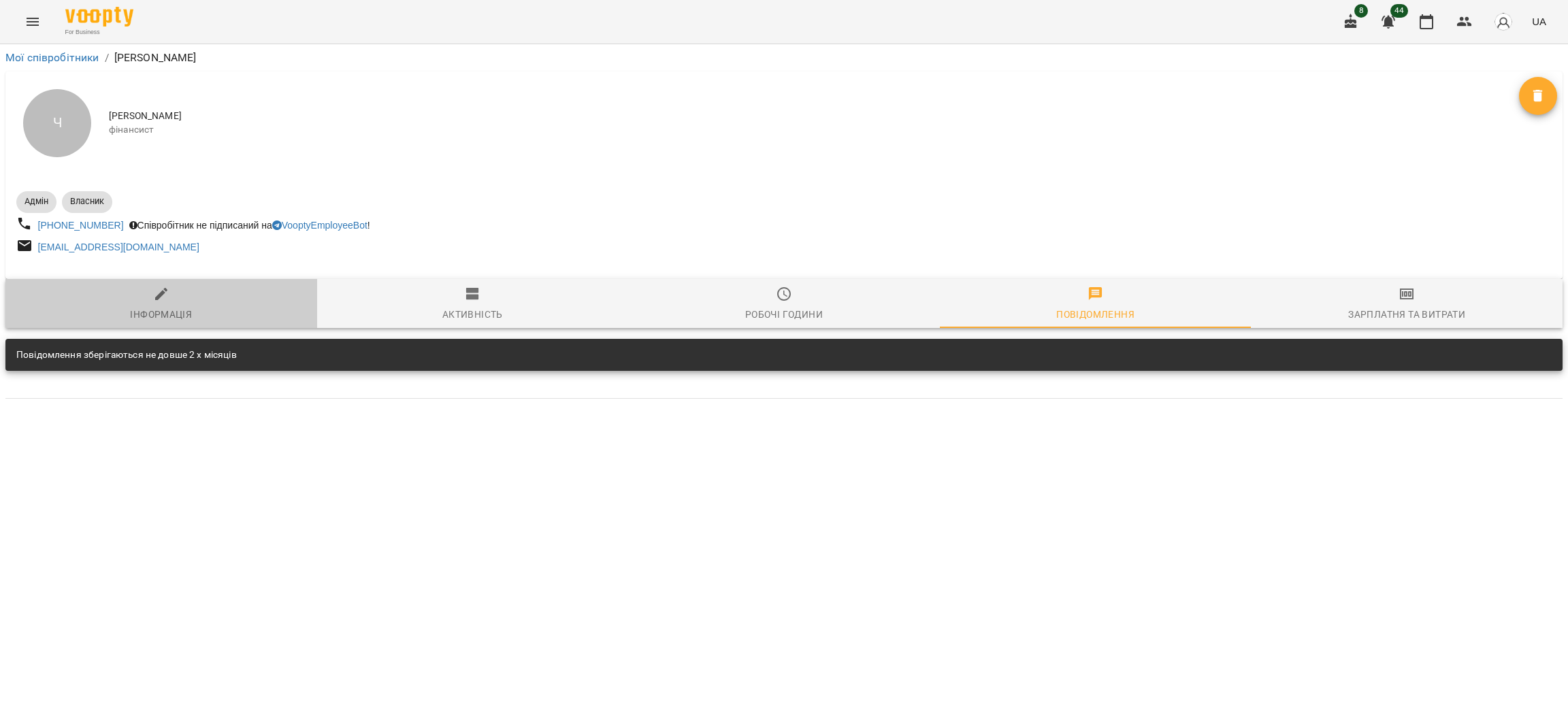
click at [168, 294] on icon "button" at bounding box center [161, 293] width 16 height 16
select select "**"
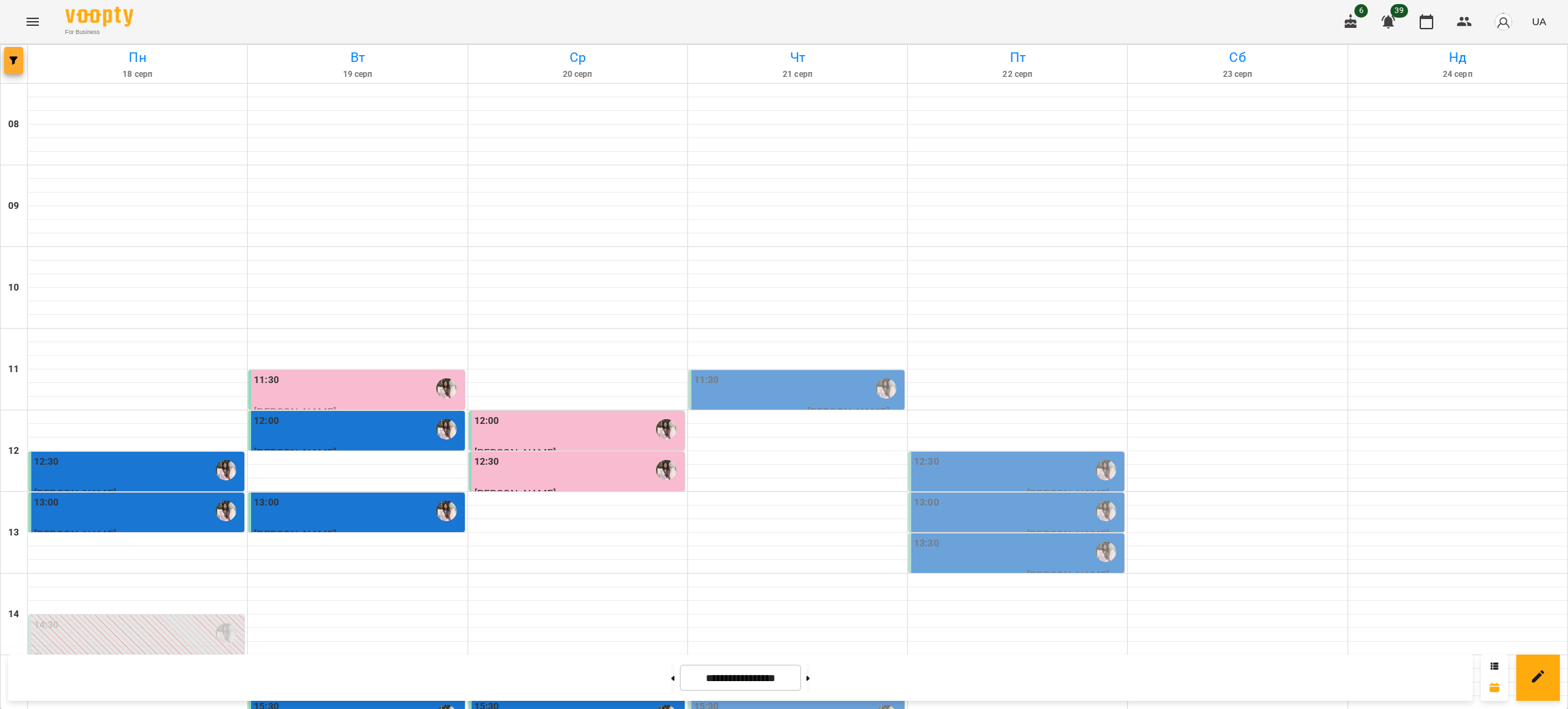
click at [10, 64] on icon "button" at bounding box center [14, 61] width 8 height 8
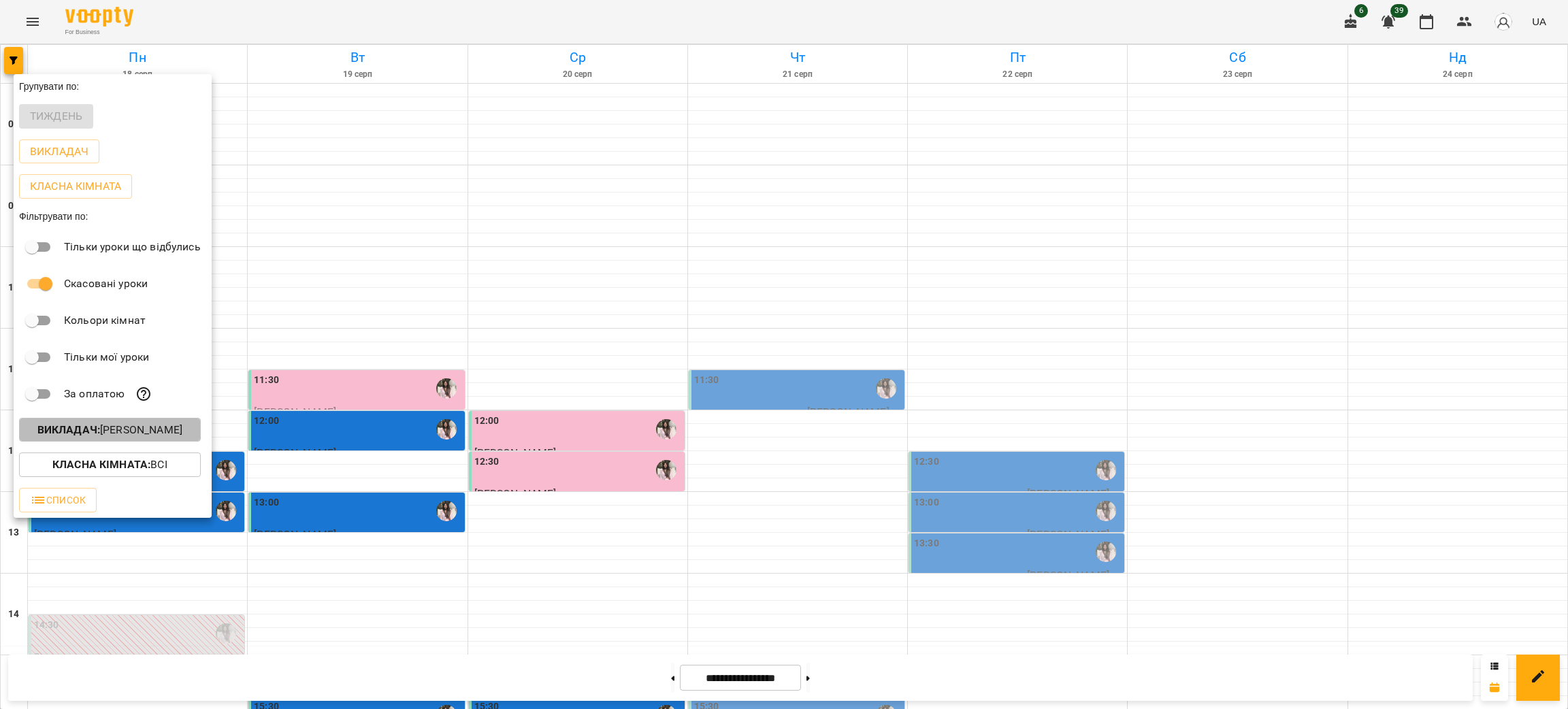
click at [124, 431] on p "Викладач : Софія Пенькова" at bounding box center [109, 430] width 145 height 16
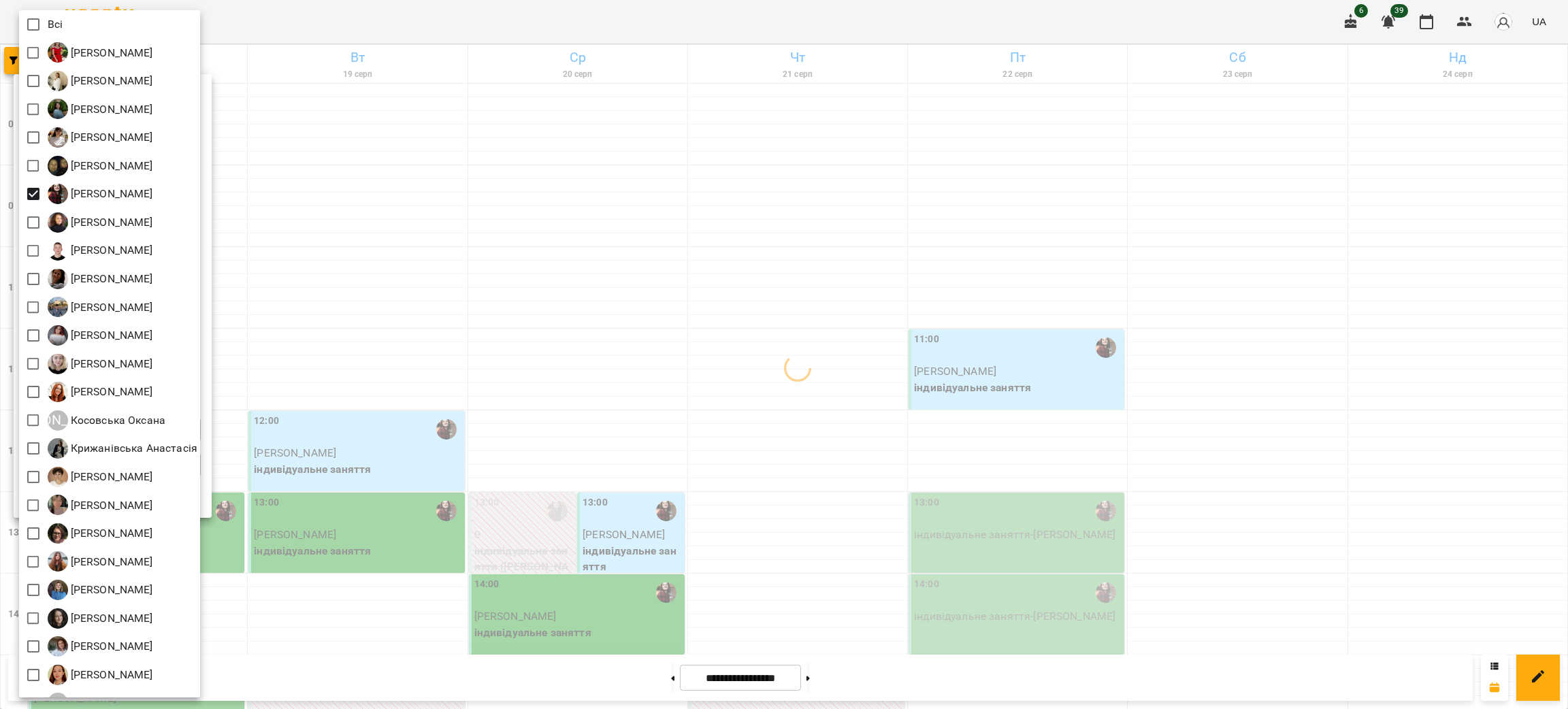
click at [843, 406] on div at bounding box center [784, 354] width 1568 height 709
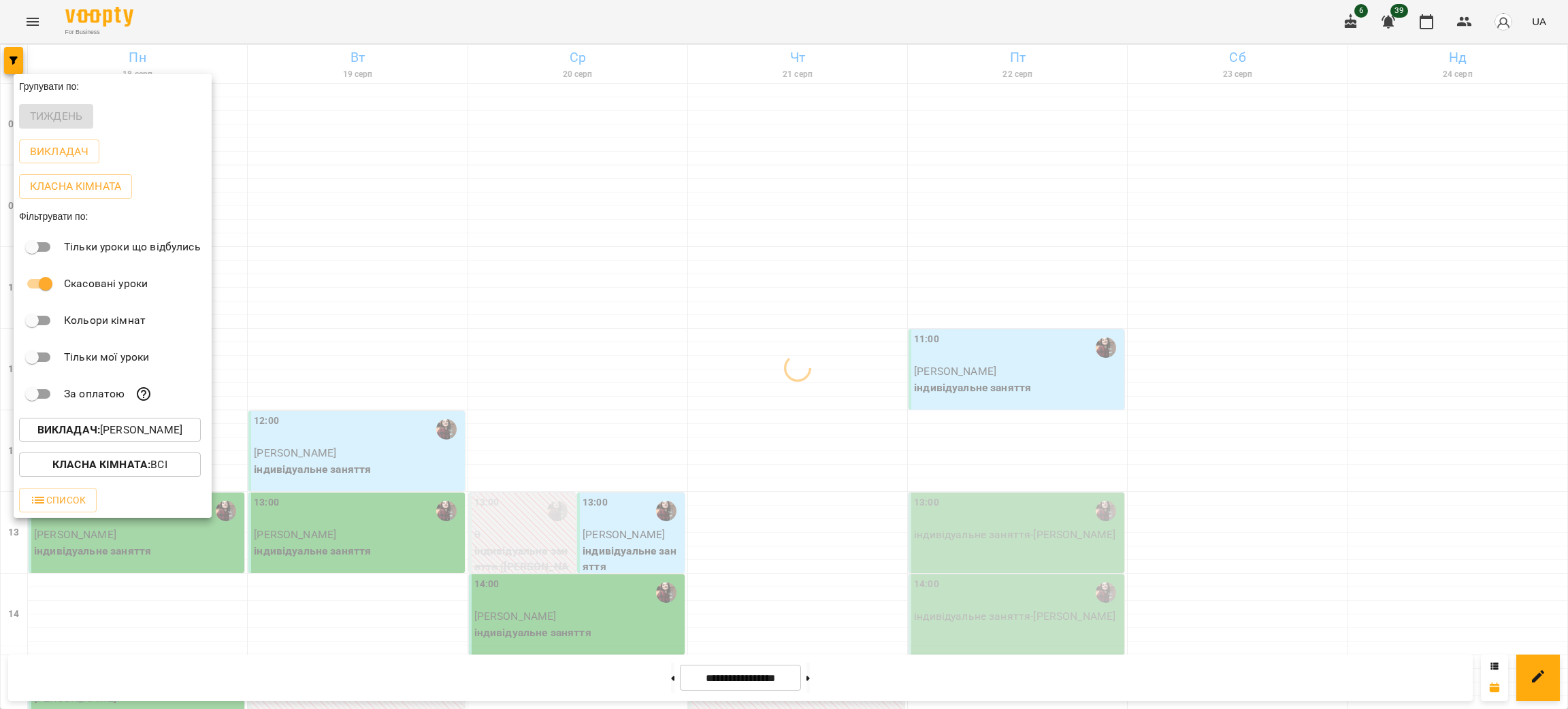
click at [843, 406] on div at bounding box center [784, 354] width 1568 height 709
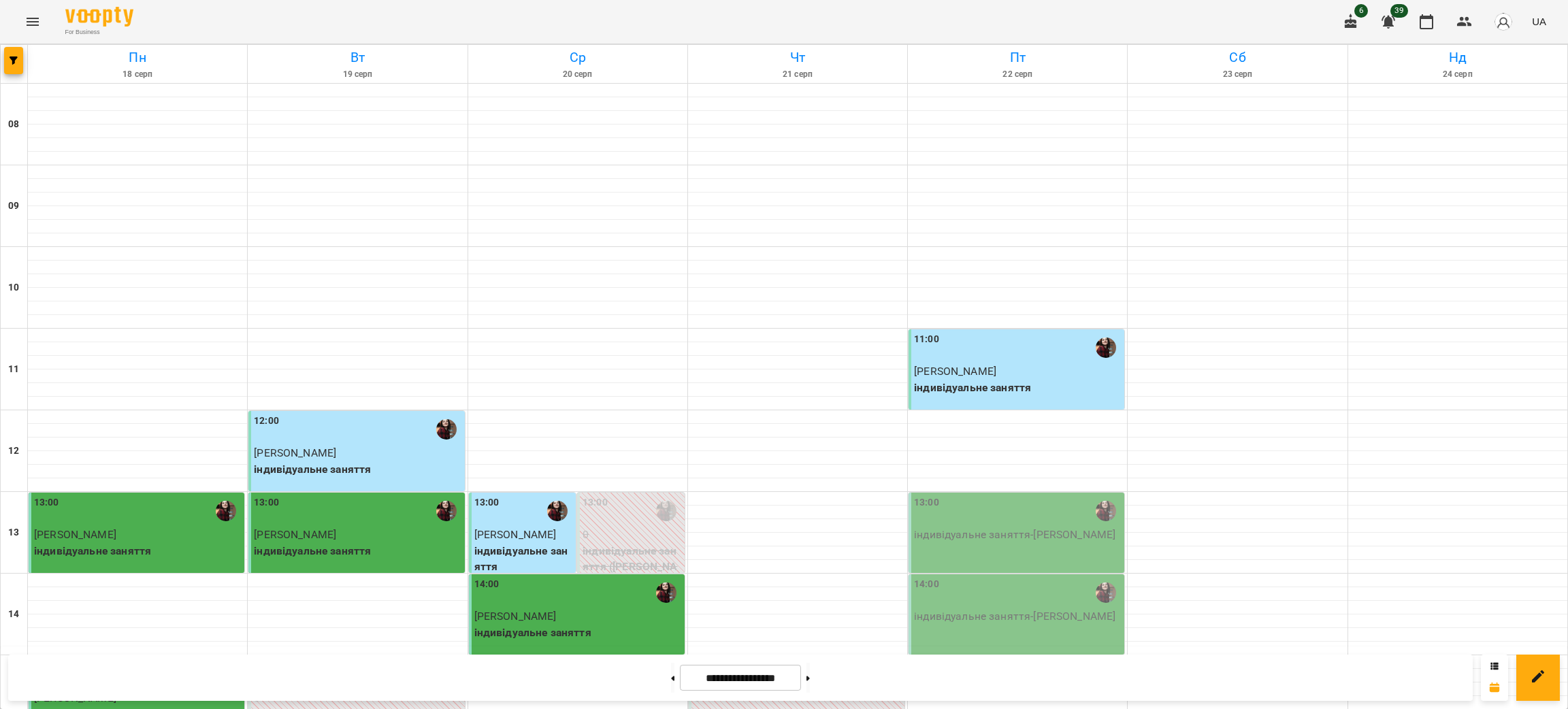
scroll to position [102, 0]
click at [810, 685] on button at bounding box center [807, 678] width 3 height 30
type input "**********"
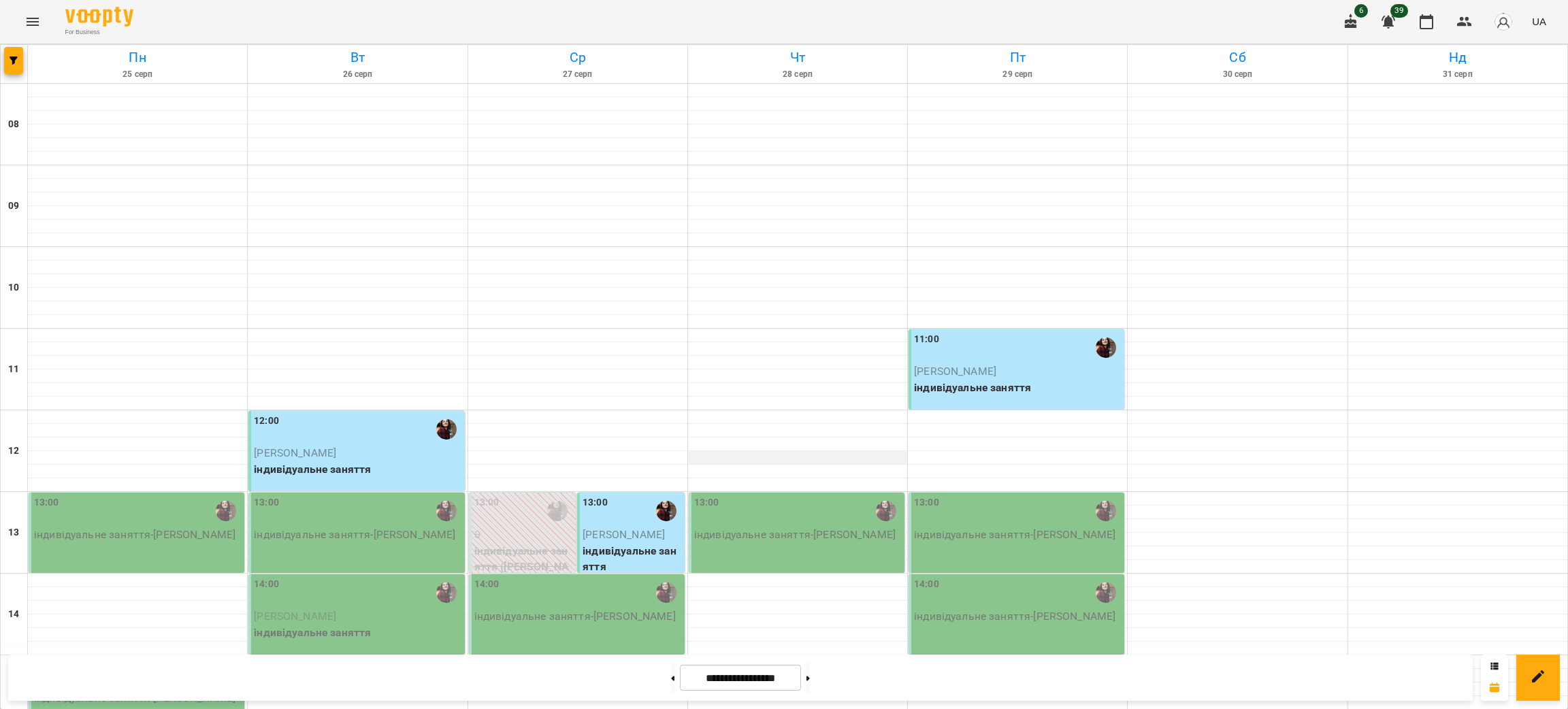
scroll to position [0, 0]
